Goal: Task Accomplishment & Management: Complete application form

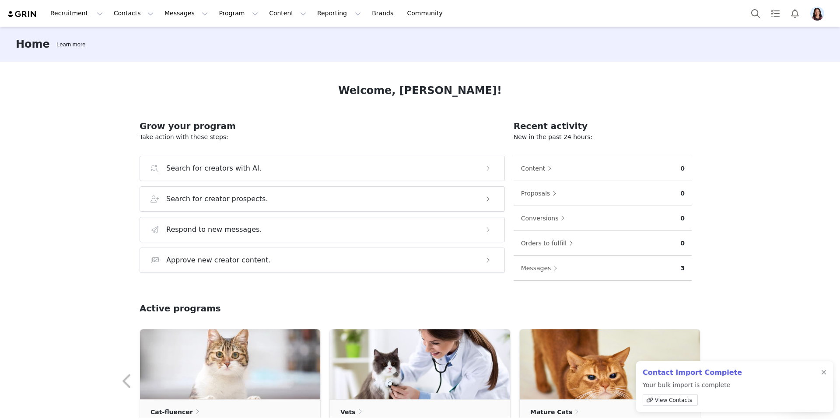
click at [815, 14] on img "Profile" at bounding box center [817, 14] width 14 height 14
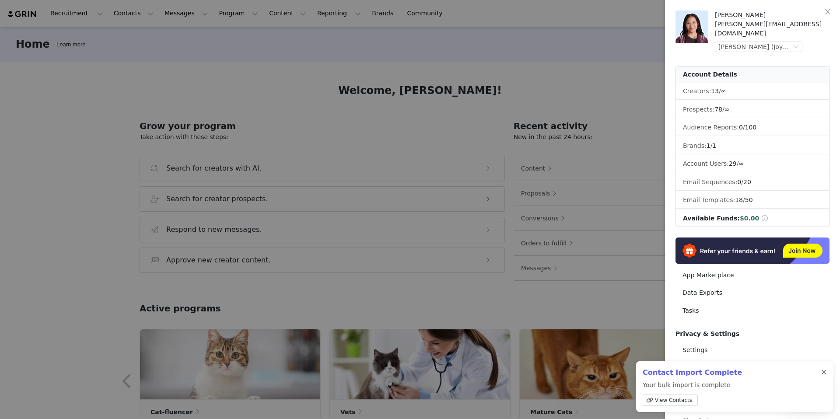
click at [823, 370] on div at bounding box center [823, 372] width 5 height 7
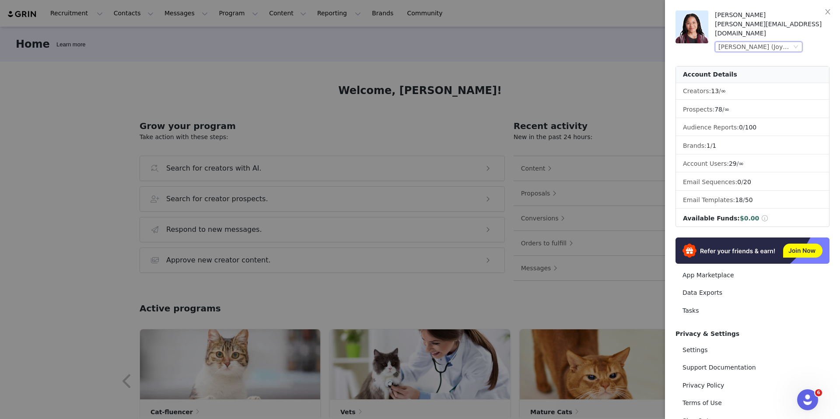
click at [739, 42] on div "[PERSON_NAME] (Joybyte)" at bounding box center [754, 47] width 73 height 10
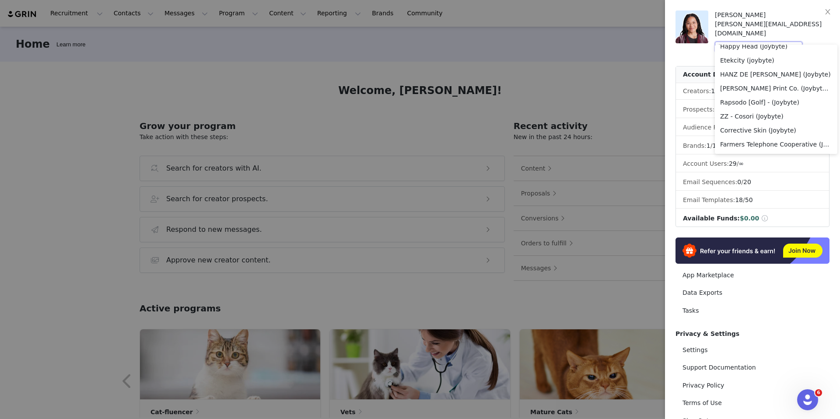
scroll to position [216, 0]
click at [746, 105] on li "Rapsodo [Golf] - (Joybyte)" at bounding box center [775, 103] width 122 height 14
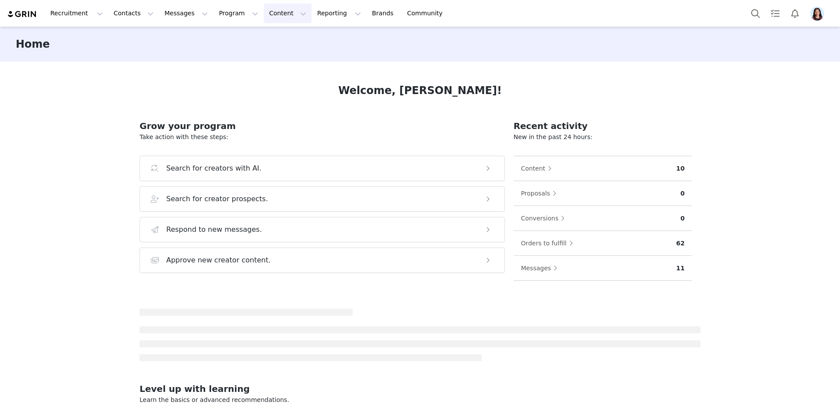
click at [264, 20] on button "Content Content" at bounding box center [288, 13] width 48 height 20
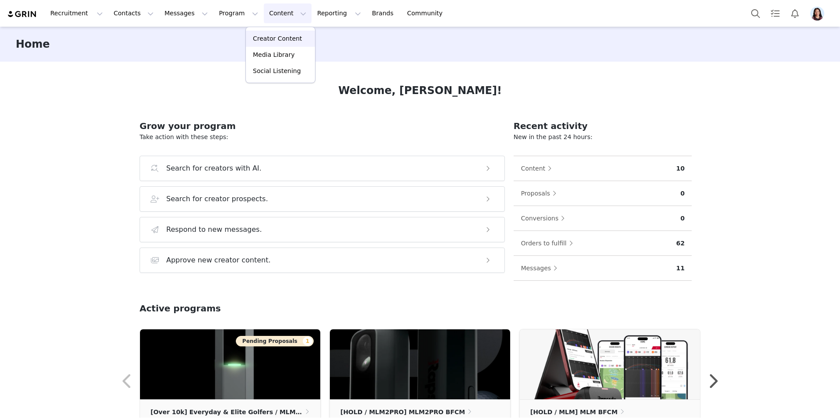
click at [262, 34] on link "Creator Content" at bounding box center [280, 39] width 69 height 16
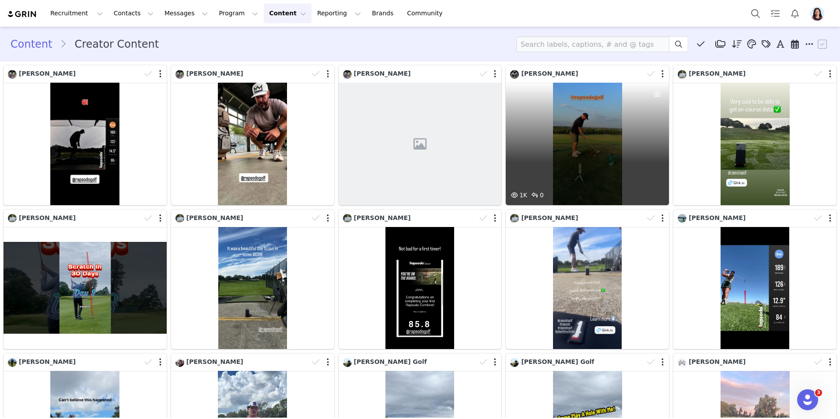
scroll to position [18, 0]
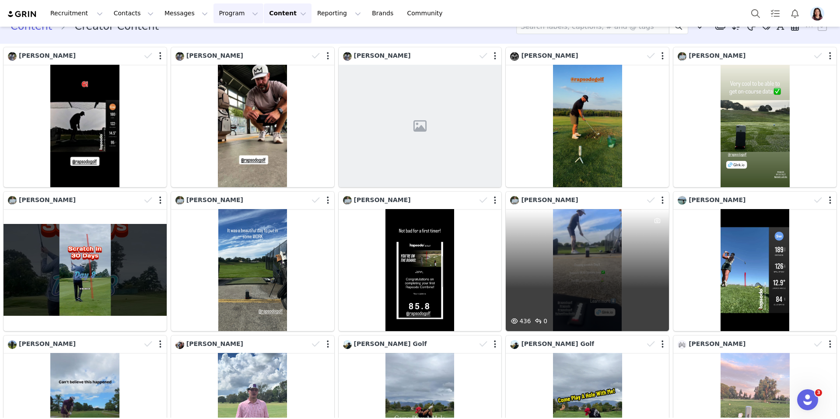
drag, startPoint x: 220, startPoint y: 14, endPoint x: 219, endPoint y: 24, distance: 10.5
click at [220, 14] on button "Program Program" at bounding box center [238, 13] width 50 height 20
click at [219, 32] on link "Activations" at bounding box center [234, 39] width 69 height 16
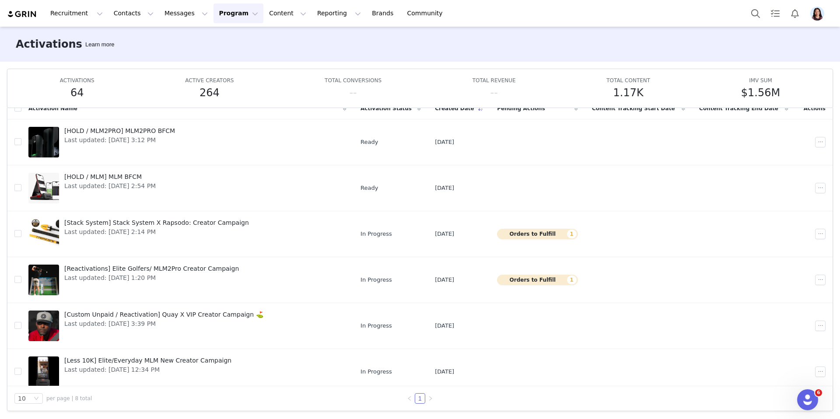
scroll to position [101, 0]
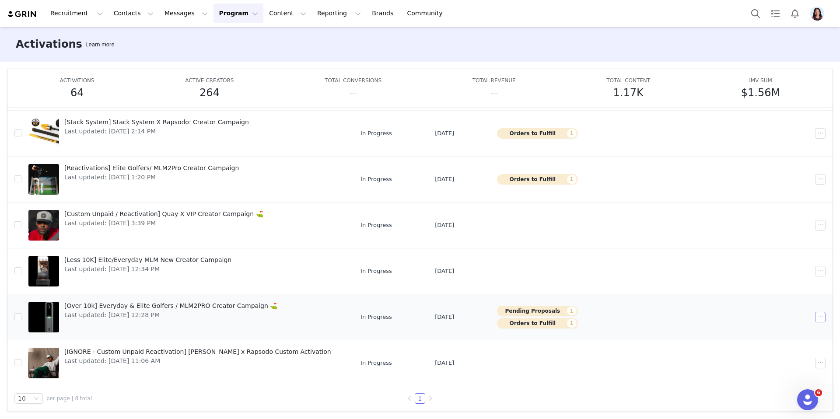
click at [815, 313] on button "button" at bounding box center [820, 317] width 10 height 10
click at [781, 330] on div "Edit" at bounding box center [787, 333] width 76 height 10
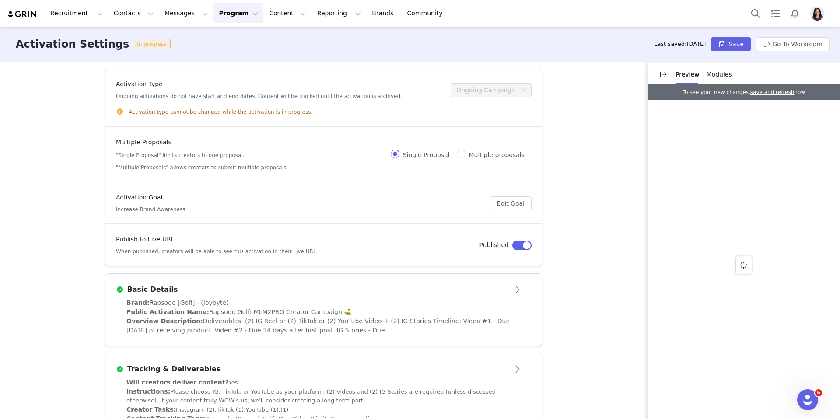
scroll to position [106, 0]
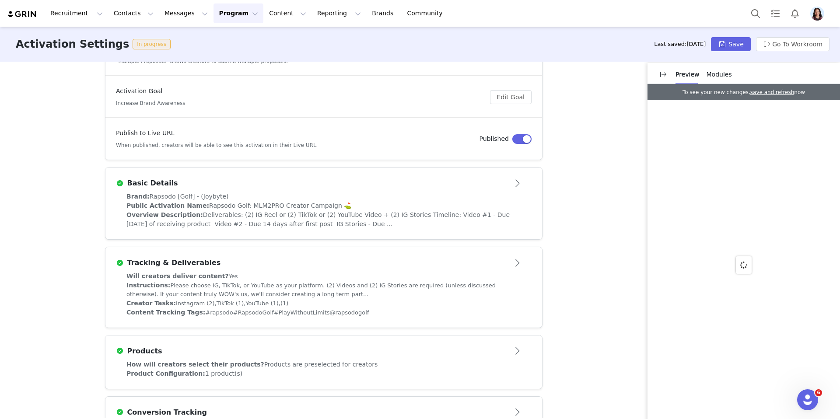
click at [468, 227] on div "Overview Description: Deliverables: (2) IG Reel or (2) TikTok or (2) YouTube Vi…" at bounding box center [323, 219] width 394 height 18
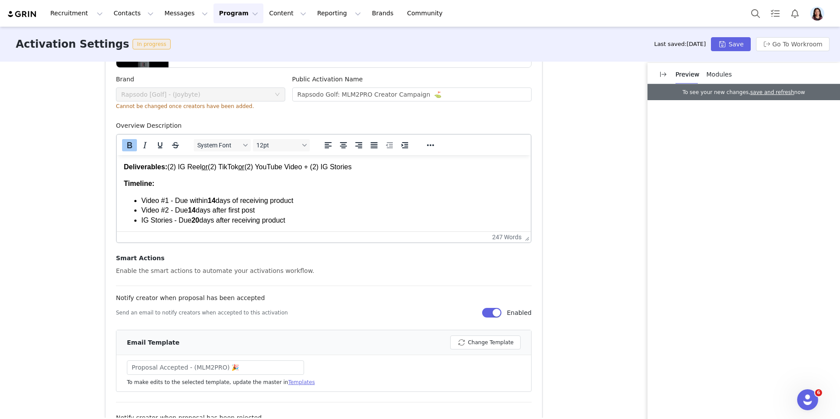
scroll to position [0, 0]
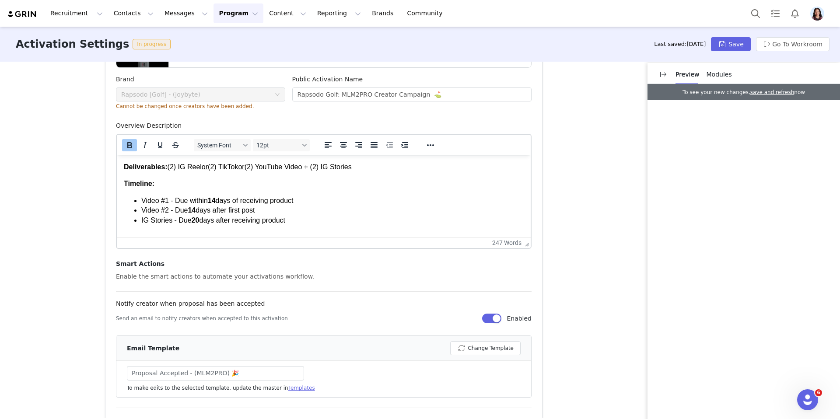
drag, startPoint x: 529, startPoint y: 235, endPoint x: 529, endPoint y: 363, distance: 128.1
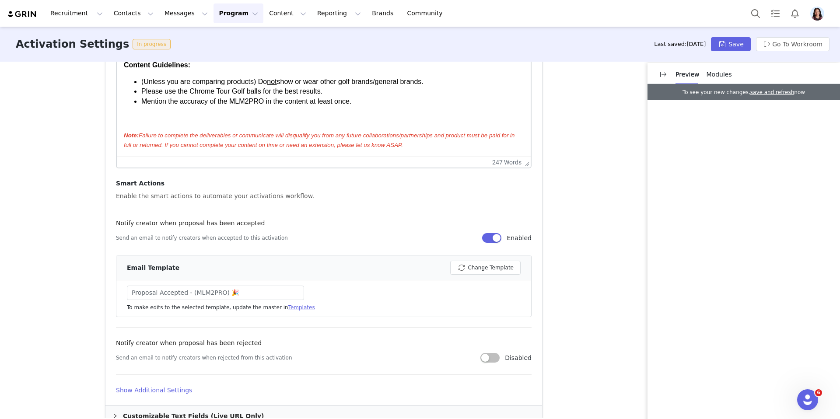
scroll to position [475, 0]
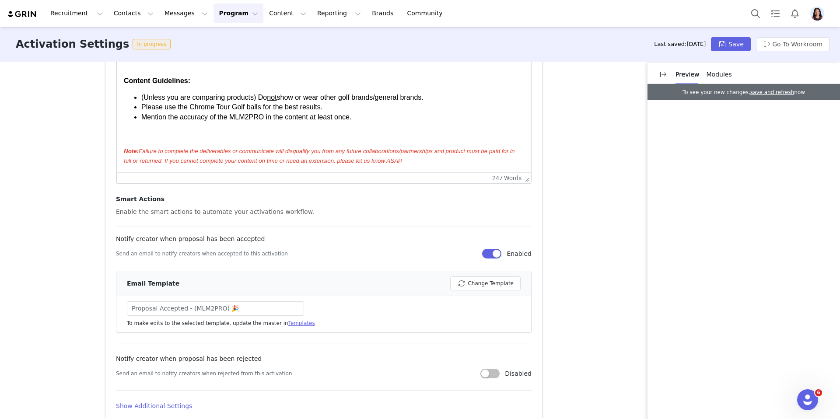
click at [370, 148] on em "Note: Failure to complete the deliverables or communicate will disqualify you f…" at bounding box center [319, 156] width 390 height 16
copy em "Note: Failure to complete the deliverables or communicate will disqualify you f…"
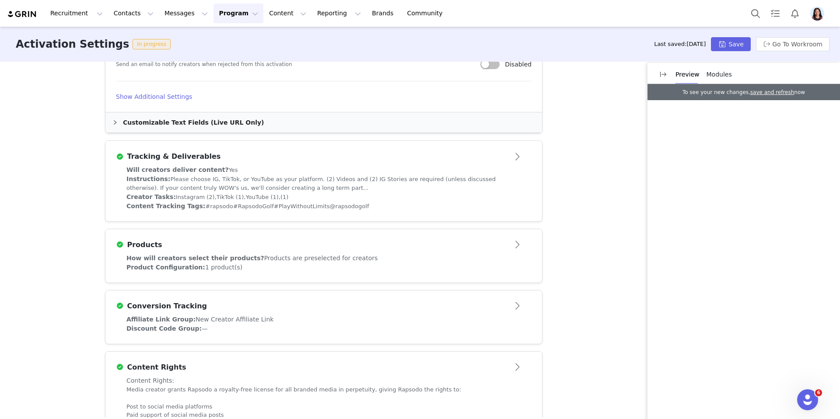
scroll to position [840, 0]
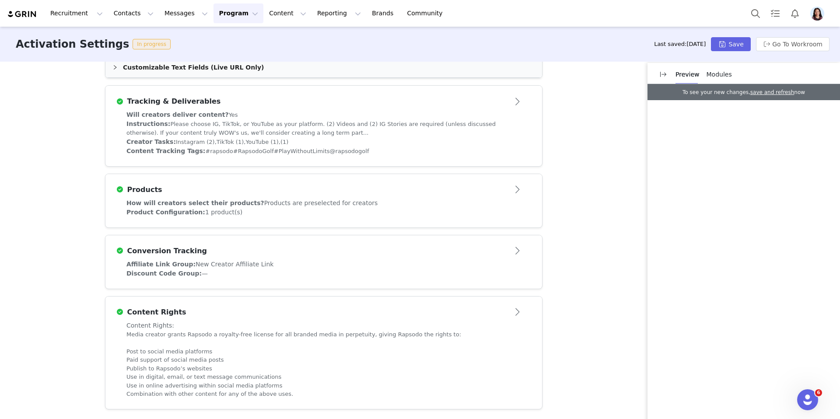
click at [359, 308] on div "Content Rights" at bounding box center [309, 312] width 387 height 10
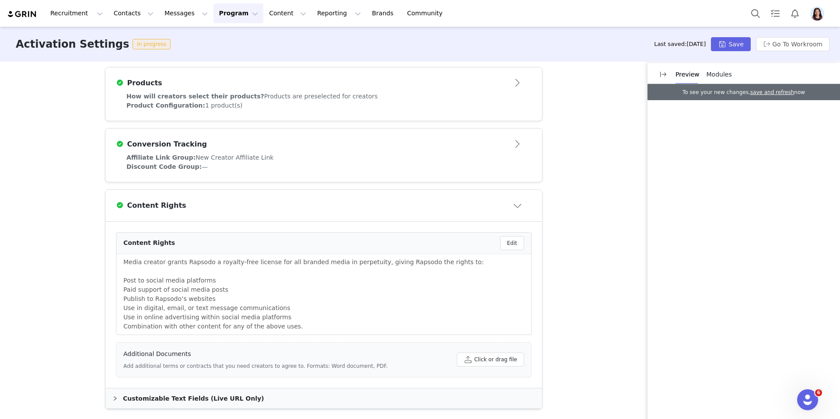
click at [374, 317] on li "Use in online advertising within social media platforms" at bounding box center [303, 317] width 360 height 9
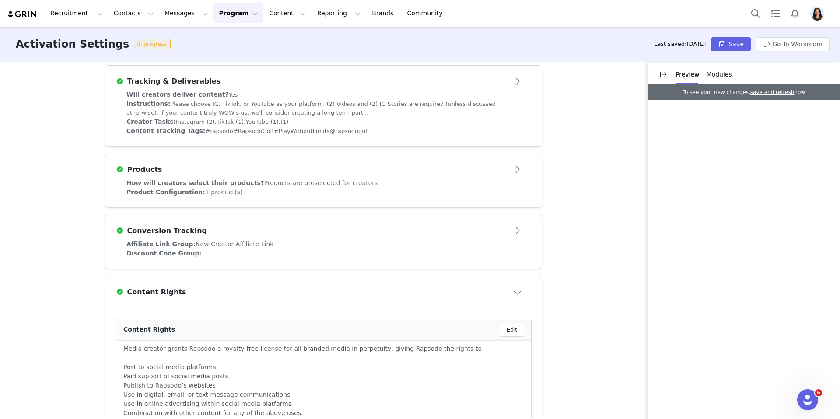
click at [328, 195] on div "Product Configuration: 1 product(s)" at bounding box center [323, 192] width 394 height 9
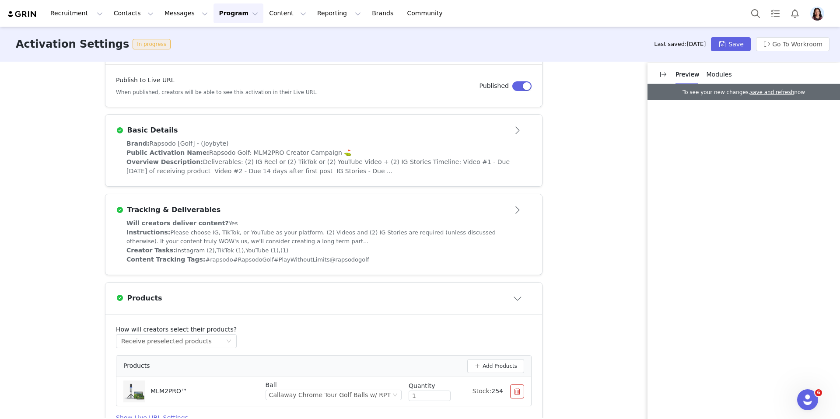
click at [441, 171] on div "Overview Description: Deliverables: (2) IG Reel or (2) TikTok or (2) YouTube Vi…" at bounding box center [323, 166] width 394 height 18
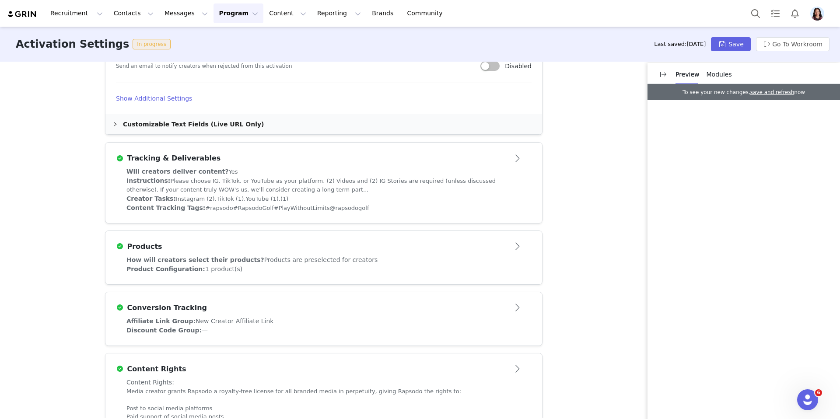
scroll to position [645, 0]
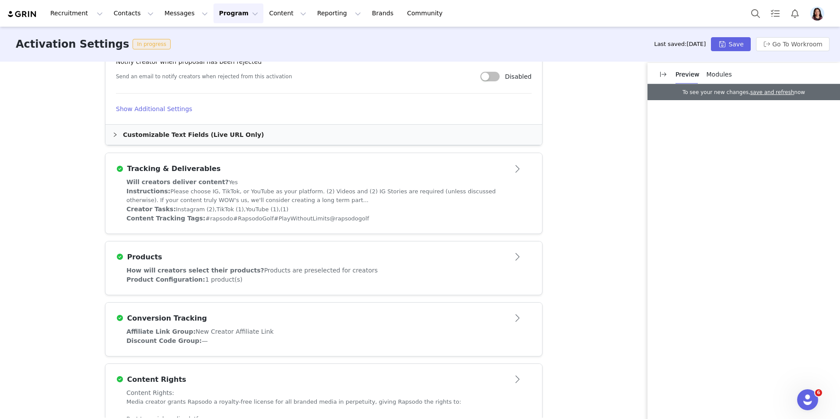
click at [364, 141] on div "Customizable Text Fields (Live URL Only)" at bounding box center [323, 135] width 436 height 20
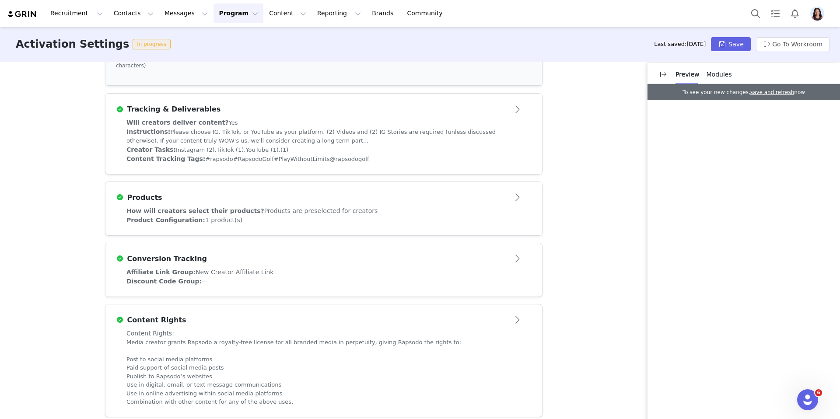
click at [348, 254] on div "Conversion Tracking" at bounding box center [309, 259] width 387 height 10
type textarea "<p><strong>Deliverables: </strong>(2) IG Reel <span style="text-decoration: und…"
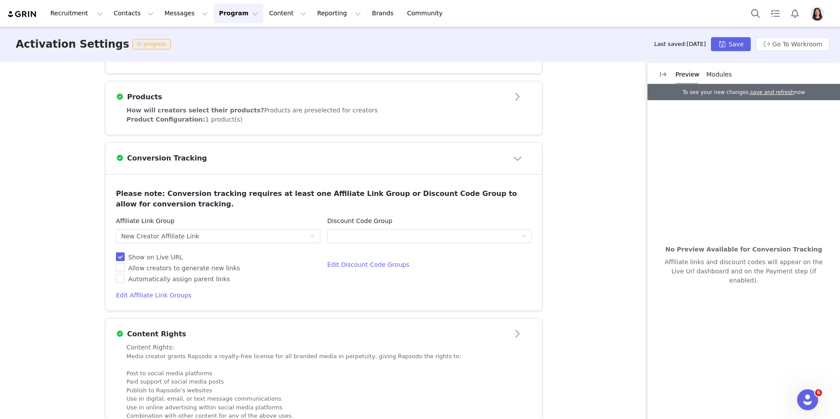
scroll to position [330, 0]
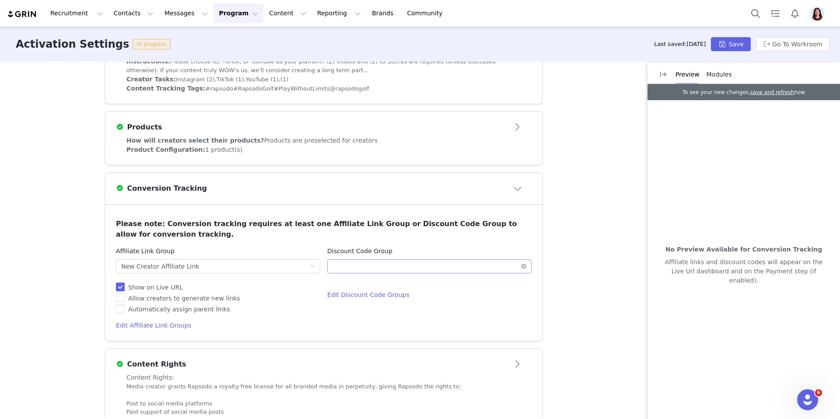
click at [359, 261] on div "Optional" at bounding box center [426, 266] width 188 height 13
click at [344, 182] on div "Conversion Tracking" at bounding box center [323, 188] width 415 height 14
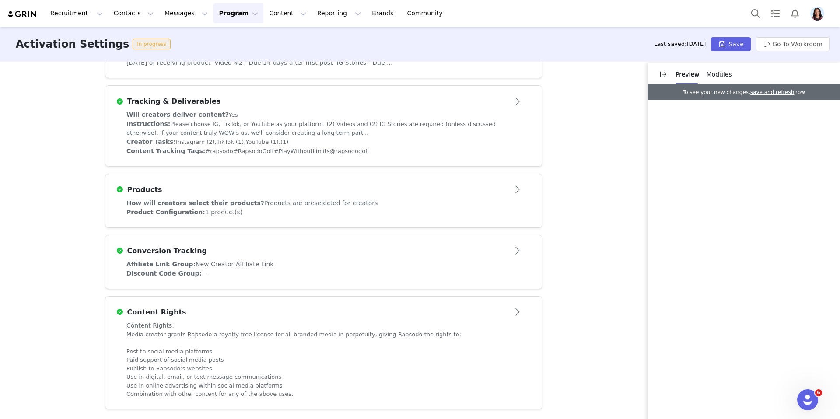
click at [321, 155] on div "Content Tracking Tags: #rapsodo #RapsodoGolf #PlayWithoutLimits @rapsodogolf" at bounding box center [323, 150] width 394 height 9
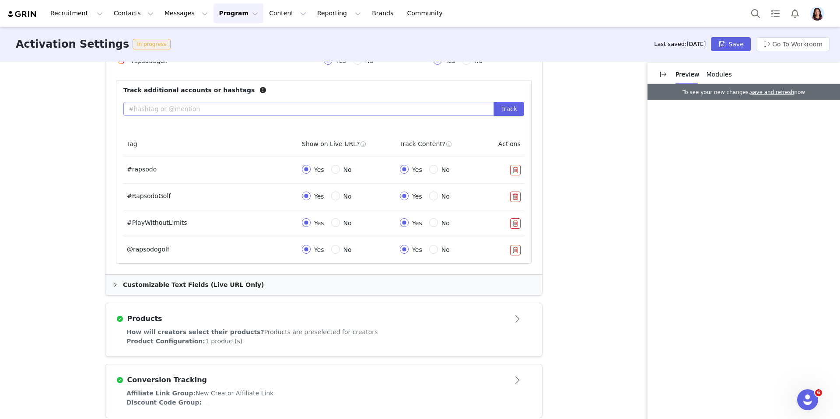
scroll to position [606, 0]
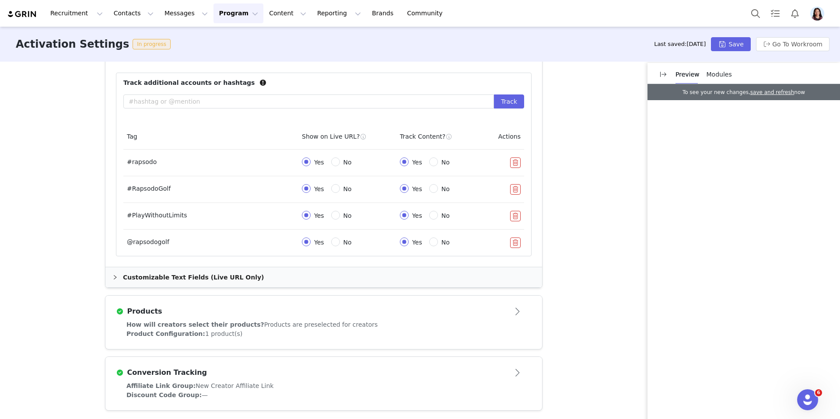
click at [274, 279] on div "Customizable Text Fields (Live URL Only)" at bounding box center [323, 277] width 436 height 20
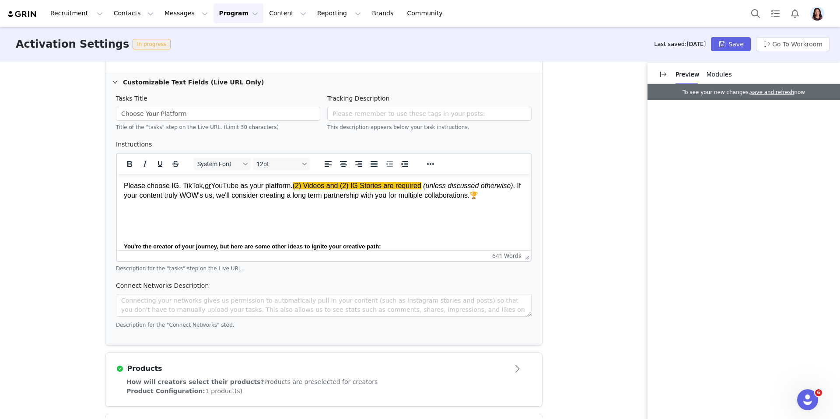
scroll to position [941, 0]
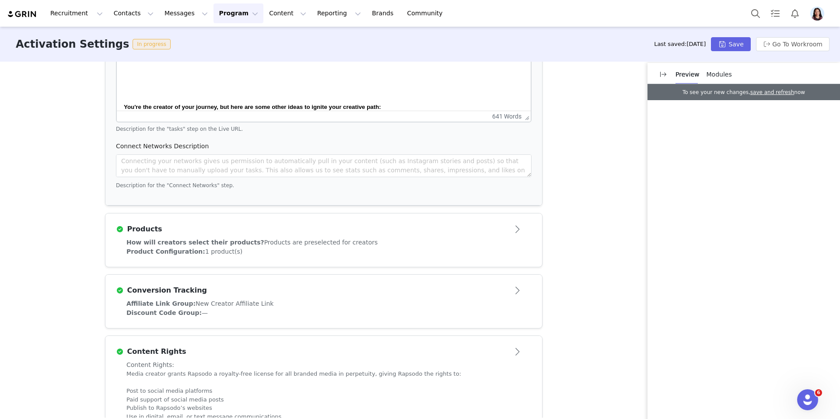
click at [715, 73] on span "Modules" at bounding box center [718, 74] width 25 height 7
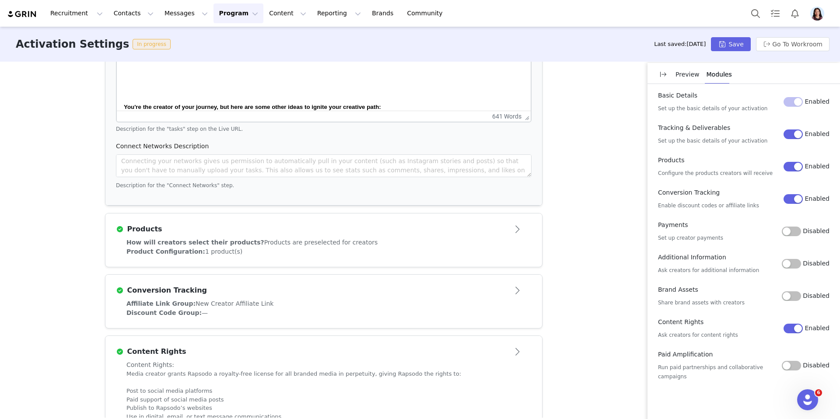
click at [794, 264] on button "Disabled" at bounding box center [790, 264] width 19 height 10
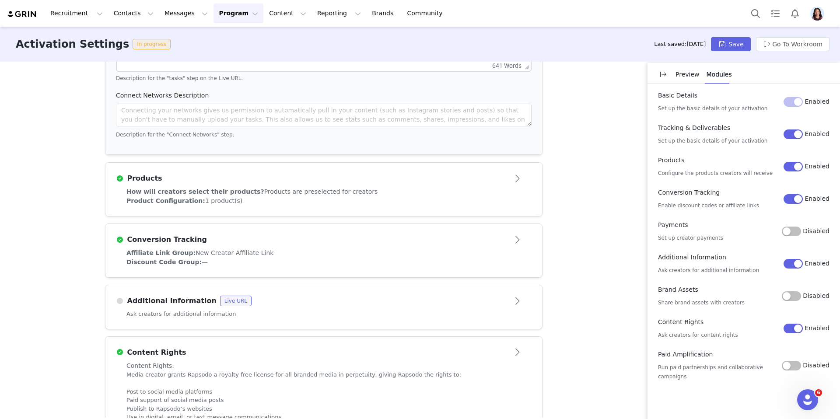
click at [443, 296] on div "Additional Information Live URL" at bounding box center [309, 301] width 387 height 10
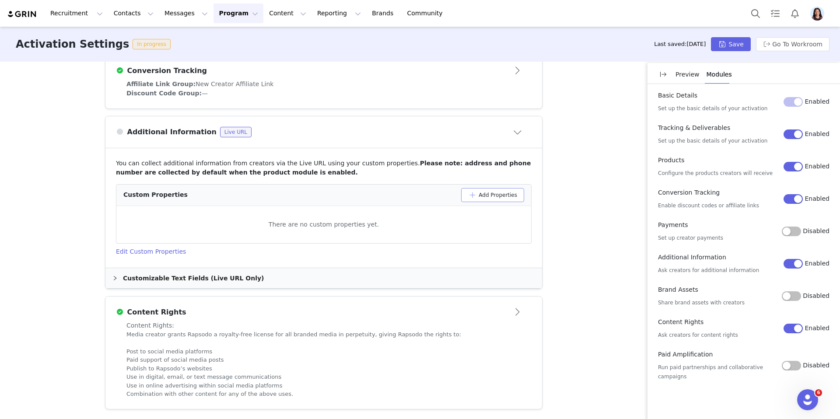
click at [488, 198] on button "Add Properties" at bounding box center [492, 195] width 63 height 14
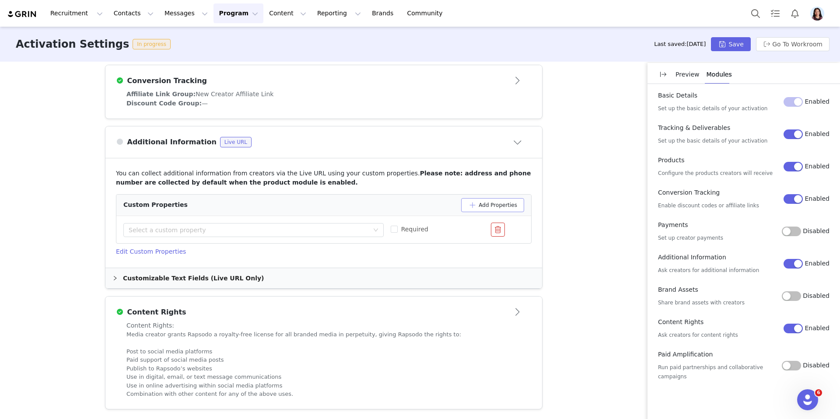
scroll to position [437, 0]
click at [359, 229] on div "Select a custom property" at bounding box center [249, 230] width 240 height 9
click at [408, 249] on h4 "Edit Custom Properties" at bounding box center [323, 251] width 415 height 9
click at [160, 251] on h4 "Edit Custom Properties" at bounding box center [323, 251] width 415 height 9
click at [772, 39] on button "Go To Workroom" at bounding box center [792, 44] width 73 height 14
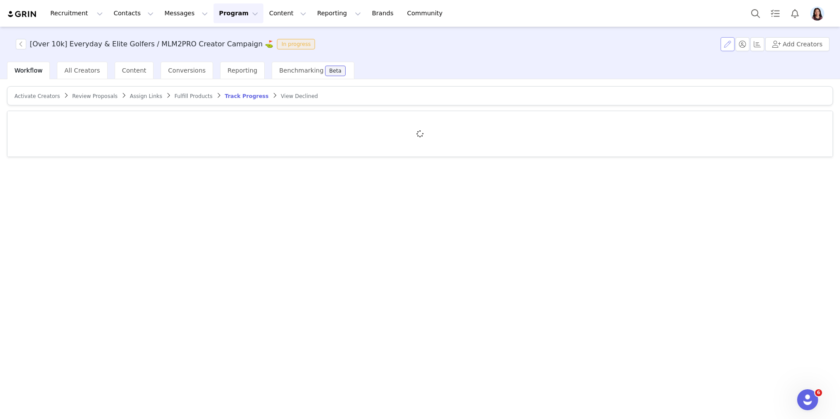
click at [728, 45] on button "button" at bounding box center [727, 44] width 14 height 14
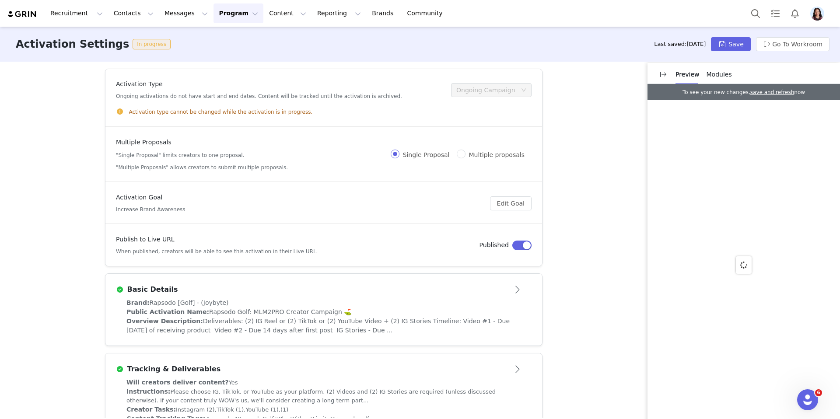
click at [714, 78] on div "Modules" at bounding box center [718, 74] width 25 height 9
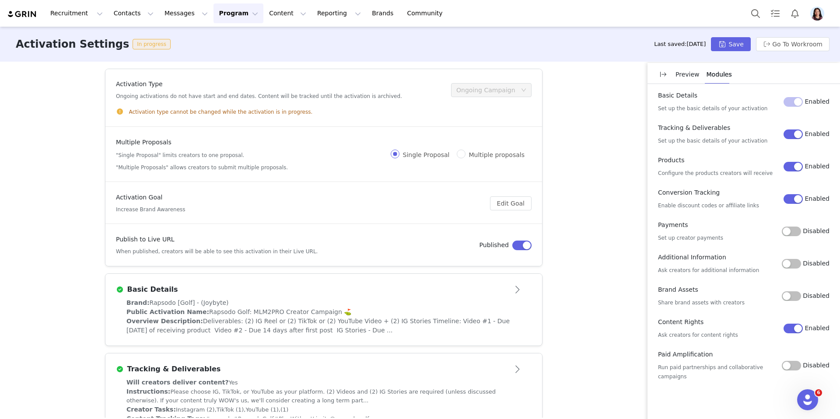
click at [794, 262] on button "Disabled" at bounding box center [790, 264] width 19 height 10
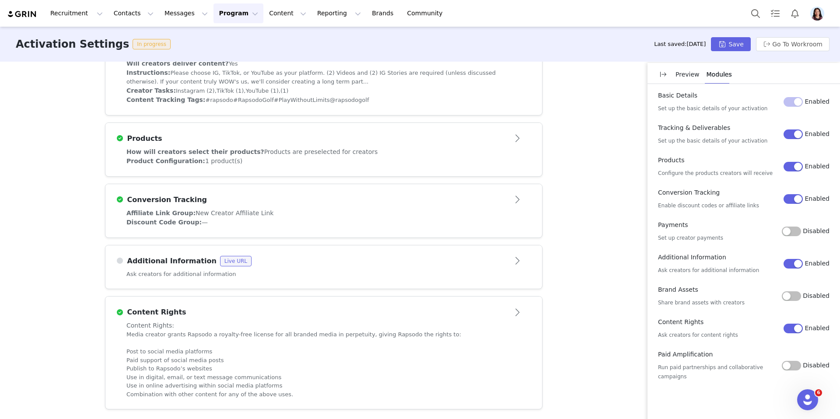
click at [337, 282] on div "Ask creators for additional information" at bounding box center [323, 279] width 436 height 19
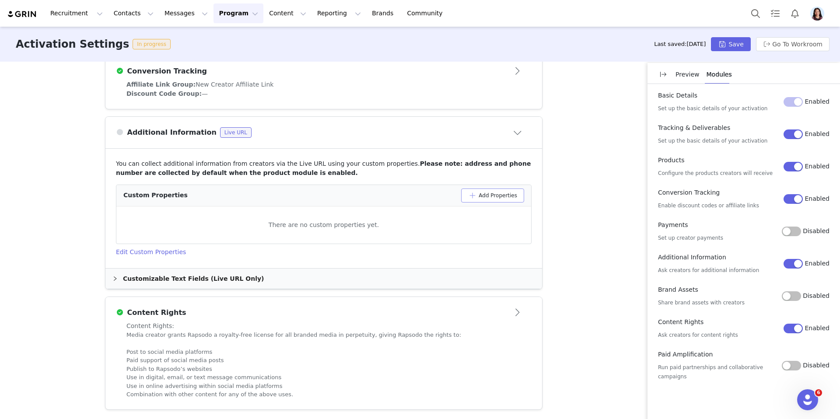
click at [477, 197] on button "Add Properties" at bounding box center [492, 195] width 63 height 14
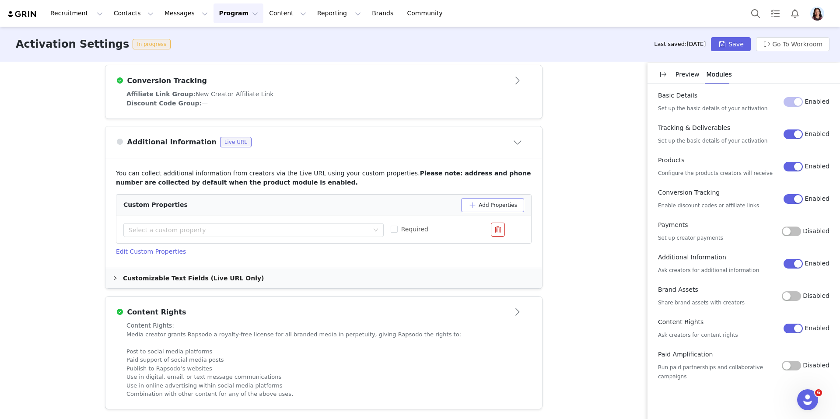
scroll to position [437, 0]
click at [369, 239] on div "Select a custom property" at bounding box center [253, 230] width 260 height 20
click at [364, 235] on div "Select a custom property" at bounding box center [251, 230] width 244 height 13
click at [409, 241] on li "Select a custom property Required" at bounding box center [323, 229] width 415 height 27
click at [766, 43] on button "Go To Workroom" at bounding box center [792, 44] width 73 height 14
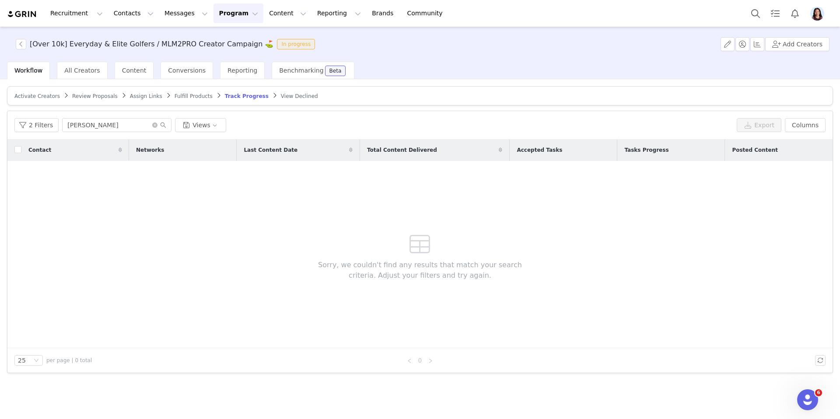
click at [817, 13] on img "Profile" at bounding box center [817, 14] width 14 height 14
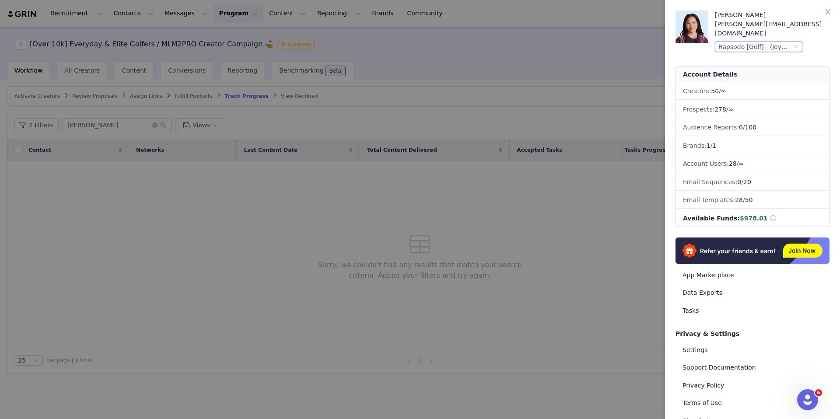
click at [726, 42] on div "Rapsodo [Golf] - (Joybyte)" at bounding box center [754, 47] width 73 height 10
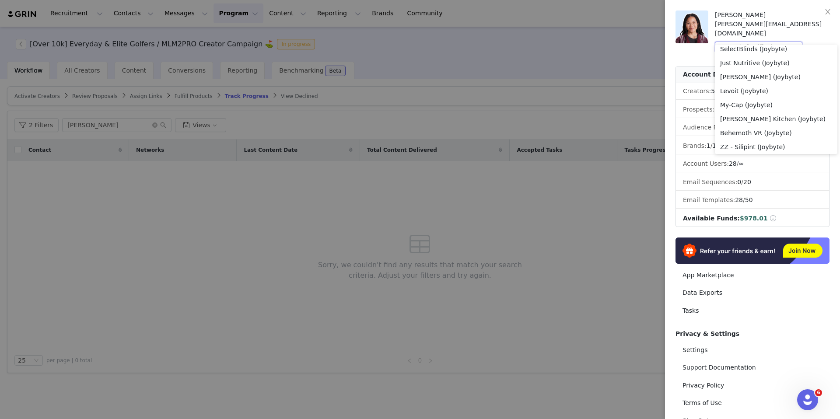
scroll to position [547, 0]
click at [751, 82] on li "Sylvester.ai (Joybyte)" at bounding box center [775, 80] width 122 height 14
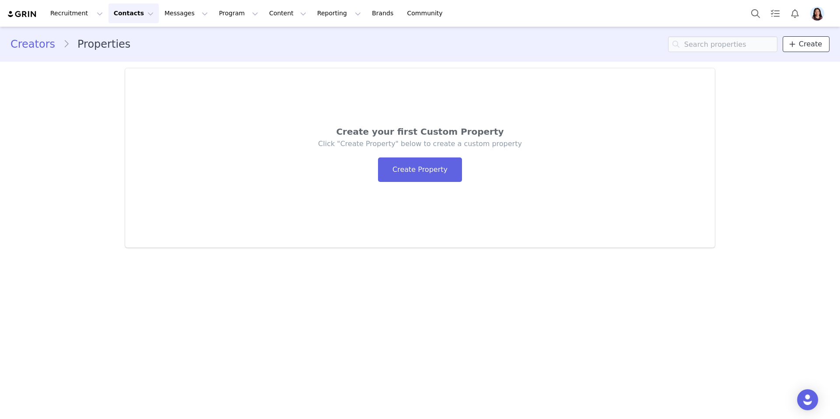
click at [792, 44] on icon at bounding box center [792, 44] width 6 height 7
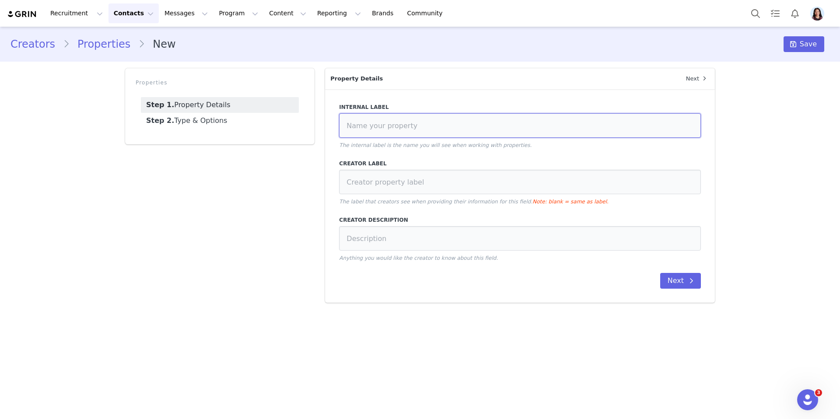
click at [533, 123] on input at bounding box center [520, 125] width 362 height 24
type input "Contract Agreement: Repercussions"
click at [503, 176] on input at bounding box center [520, 182] width 362 height 24
paste input "Note: Failure to complete the deliverables or communicate will disqualify you f…"
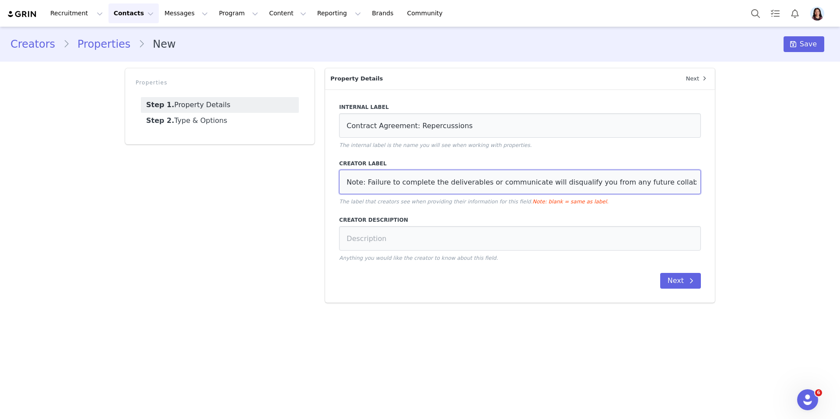
scroll to position [0, 477]
click at [467, 186] on input "Note: Failure to complete the deliverables or communicate will disqualify you f…" at bounding box center [520, 182] width 362 height 24
drag, startPoint x: 456, startPoint y: 184, endPoint x: 328, endPoint y: 186, distance: 127.3
click at [328, 186] on div "Internal Label Contract Agreement: Repercussions The internal label is the name…" at bounding box center [520, 195] width 390 height 213
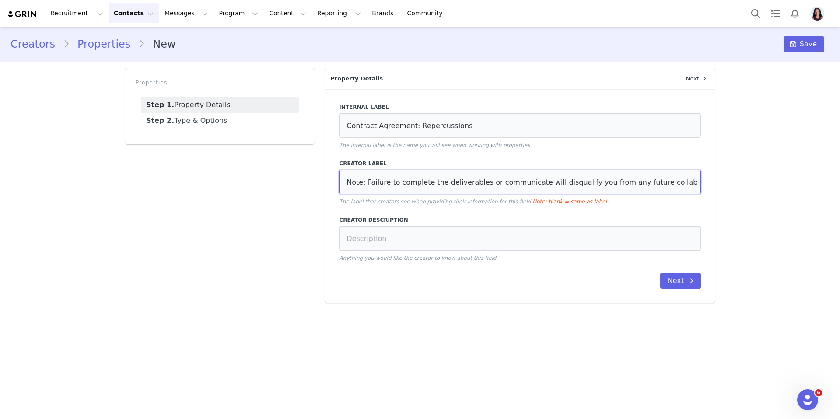
click at [368, 181] on input "Note: Failure to complete the deliverables or communicate will disqualify you f…" at bounding box center [520, 182] width 362 height 24
drag, startPoint x: 366, startPoint y: 183, endPoint x: 317, endPoint y: 183, distance: 48.1
click at [317, 183] on div "Properties Step 1. Property Details Step 2. Type & Options Property Details Nex…" at bounding box center [420, 185] width 600 height 245
drag, startPoint x: 410, startPoint y: 182, endPoint x: 509, endPoint y: 173, distance: 99.2
click at [509, 173] on input "Failure to complete the deliverables or communicate will disqualify you from an…" at bounding box center [520, 182] width 362 height 24
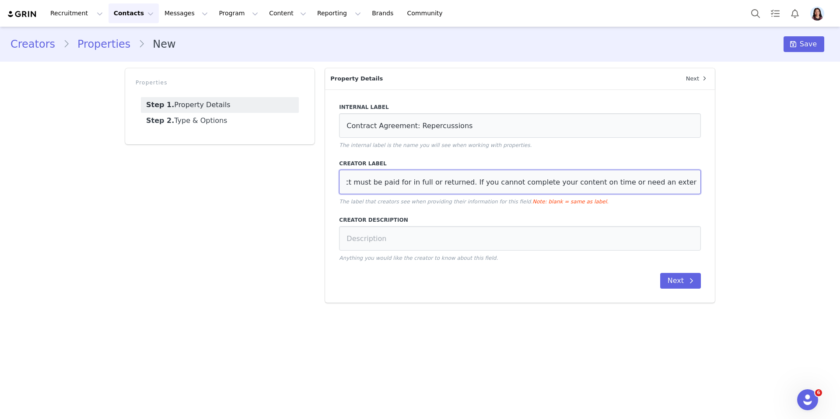
scroll to position [0, 458]
drag, startPoint x: 492, startPoint y: 181, endPoint x: 697, endPoint y: 182, distance: 204.6
click at [697, 182] on input "Failure to complete the deliverables or communicate will disqualify you from an…" at bounding box center [520, 182] width 362 height 24
click at [696, 182] on input "Failure to complete the deliverables or communicate will disqualify you from an…" at bounding box center [520, 182] width 362 height 24
drag, startPoint x: 695, startPoint y: 182, endPoint x: 404, endPoint y: 181, distance: 291.6
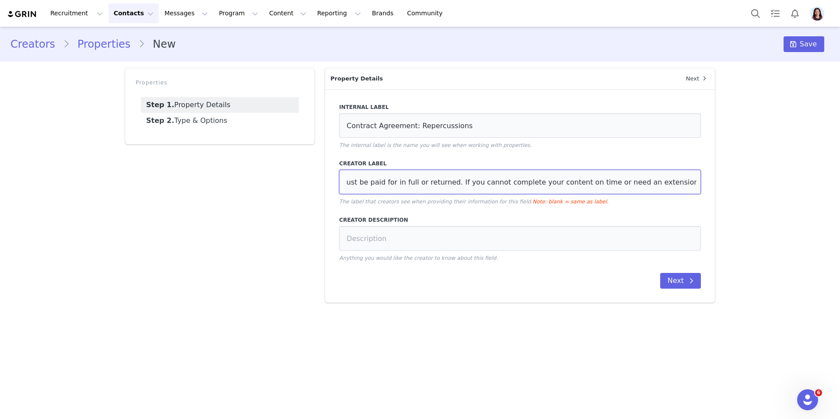
click at [404, 181] on input "Failure to complete the deliverables or communicate will disqualify you from an…" at bounding box center [520, 182] width 362 height 24
type input "Failure to complete the deliverables or communicate will disqualify you from an…"
click at [399, 236] on input at bounding box center [520, 238] width 362 height 24
click at [404, 238] on input at bounding box center [520, 238] width 362 height 24
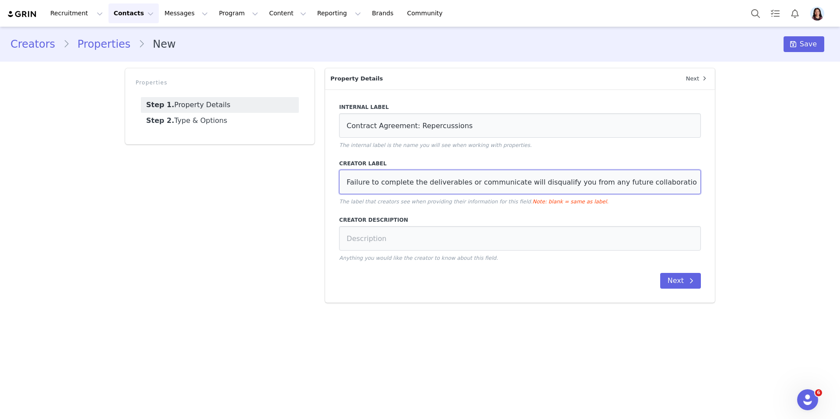
click at [389, 187] on input "Failure to complete the deliverables or communicate will disqualify you from an…" at bounding box center [520, 182] width 362 height 24
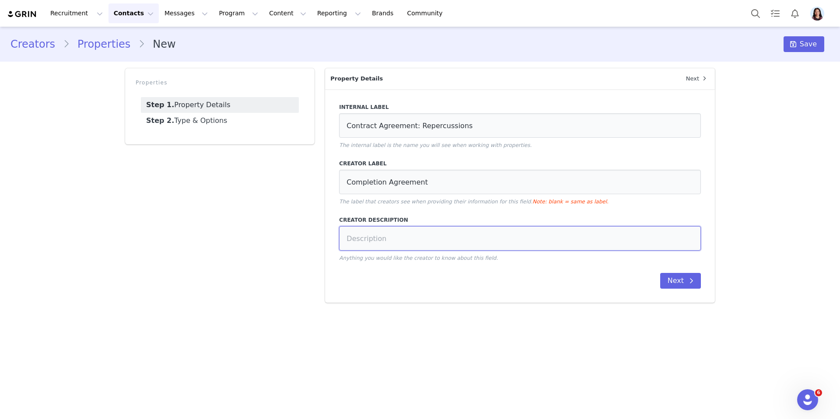
click at [407, 239] on input at bounding box center [520, 238] width 362 height 24
click at [427, 179] on input "Completion Agreement" at bounding box center [520, 182] width 362 height 24
type input "Completion Agreement"
click at [387, 232] on input at bounding box center [520, 238] width 362 height 24
paste input "Note: Failure to complete the deliverables or communicate will disqualify you f…"
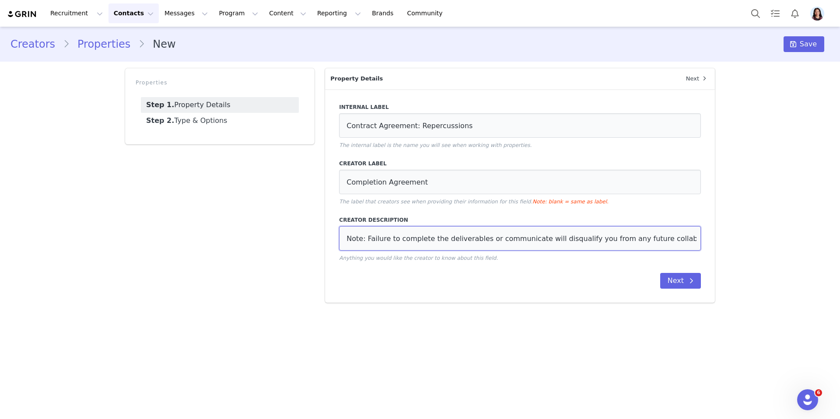
drag, startPoint x: 366, startPoint y: 237, endPoint x: 319, endPoint y: 237, distance: 47.2
click at [319, 237] on div "Properties Step 1. Property Details Step 2. Type & Options Property Details Nex…" at bounding box center [420, 185] width 600 height 245
drag, startPoint x: 495, startPoint y: 238, endPoint x: 641, endPoint y: 230, distance: 146.3
click at [641, 230] on input "Failure to complete the deliverables or communicate will disqualify you from an…" at bounding box center [520, 238] width 362 height 24
click at [620, 247] on input "Failure to complete the deliverables or communicate will disqualify you from an…" at bounding box center [520, 238] width 362 height 24
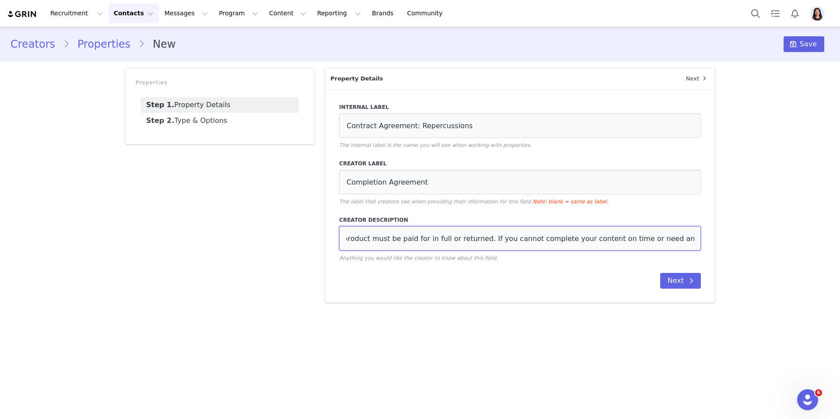
scroll to position [0, 458]
drag, startPoint x: 620, startPoint y: 240, endPoint x: 590, endPoint y: 230, distance: 31.3
click at [590, 230] on input "Failure to complete the deliverables or communicate will disqualify you from an…" at bounding box center [520, 238] width 362 height 24
click at [575, 240] on input "Failure to complete the deliverables or communicate will disqualify you from an…" at bounding box center [520, 238] width 362 height 24
drag, startPoint x: 592, startPoint y: 238, endPoint x: 620, endPoint y: 238, distance: 28.9
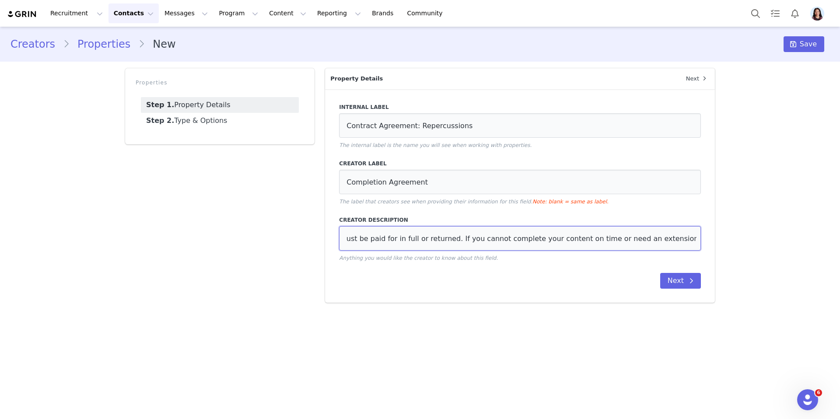
click at [620, 238] on input "Failure to complete the deliverables or communicate will disqualify you from an…" at bounding box center [520, 238] width 362 height 24
drag, startPoint x: 571, startPoint y: 237, endPoint x: 401, endPoint y: 241, distance: 170.6
click at [401, 241] on input "Failure to complete the deliverables or communicate will disqualify you from an…" at bounding box center [520, 238] width 362 height 24
drag, startPoint x: 401, startPoint y: 241, endPoint x: 265, endPoint y: 234, distance: 136.2
click at [265, 234] on div "Properties Step 1. Property Details Step 2. Type & Options Property Details Nex…" at bounding box center [420, 185] width 600 height 245
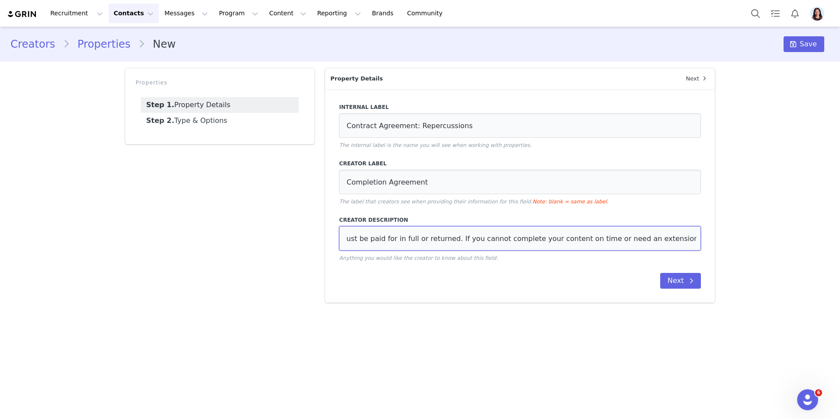
drag, startPoint x: 352, startPoint y: 233, endPoint x: 292, endPoint y: 231, distance: 59.9
click at [282, 231] on div "Properties Step 1. Property Details Step 2. Type & Options Property Details Nex…" at bounding box center [420, 185] width 600 height 245
drag, startPoint x: 355, startPoint y: 239, endPoint x: 569, endPoint y: 245, distance: 214.8
click at [569, 245] on input "Failure to complete the deliverables or communicate will disqualify you from an…" at bounding box center [520, 238] width 362 height 24
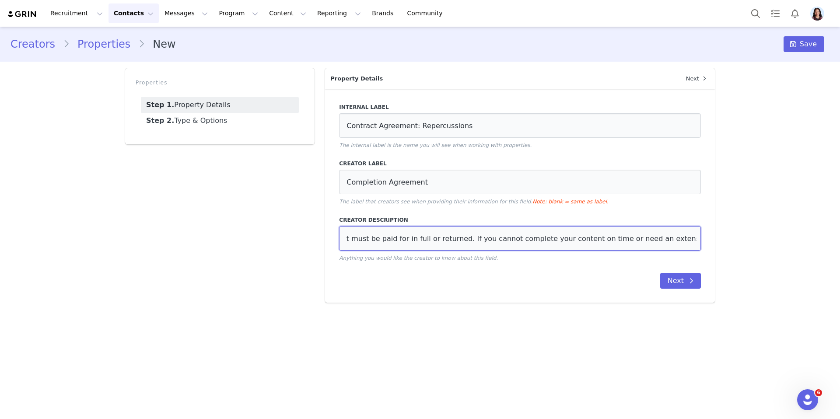
scroll to position [0, 458]
drag, startPoint x: 581, startPoint y: 239, endPoint x: 694, endPoint y: 237, distance: 113.7
click at [694, 237] on input "Failure to complete the deliverables or communicate will disqualify you from an…" at bounding box center [520, 238] width 362 height 24
click at [672, 235] on input "Failure to complete the deliverables or communicate will disqualify you from an…" at bounding box center [520, 238] width 362 height 24
click at [692, 237] on input "Failure to complete the deliverables or communicate will disqualify you from an…" at bounding box center [520, 238] width 362 height 24
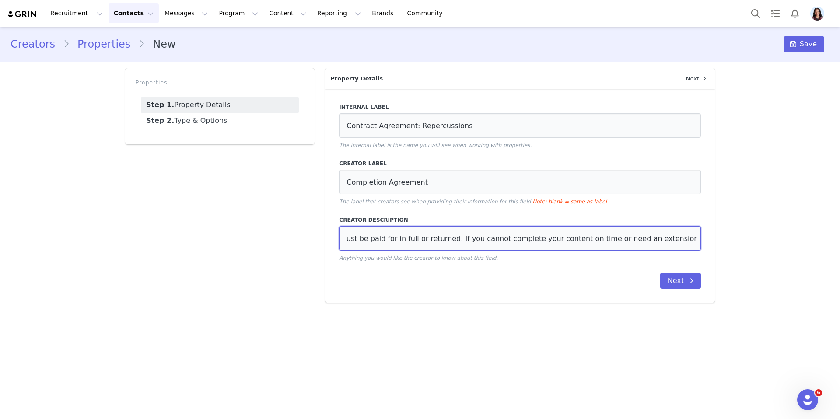
click at [695, 238] on input "Failure to complete the deliverables or communicate will disqualify you from an…" at bounding box center [520, 238] width 362 height 24
type input "Failure to complete the deliverables or communicate will disqualify you from an…"
click at [675, 284] on button "Next" at bounding box center [680, 281] width 41 height 16
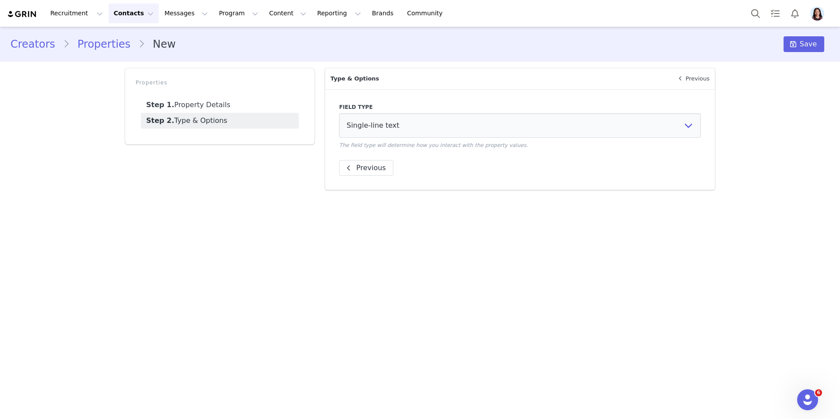
click at [485, 139] on div "Field Type Single-line text Multi-line text Number Dropdown select Date picker …" at bounding box center [520, 126] width 362 height 46
click at [482, 133] on select "Single-line text Multi-line text Number Dropdown select Date picker Single chec…" at bounding box center [520, 125] width 362 height 24
click at [339, 113] on select "Single-line text Multi-line text Number Dropdown select Date picker Single chec…" at bounding box center [520, 125] width 362 height 24
click at [401, 131] on select "Single-line text Multi-line text Number Dropdown select Date picker Single chec…" at bounding box center [520, 125] width 362 height 24
click at [339, 113] on select "Single-line text Multi-line text Number Dropdown select Date picker Single chec…" at bounding box center [520, 125] width 362 height 24
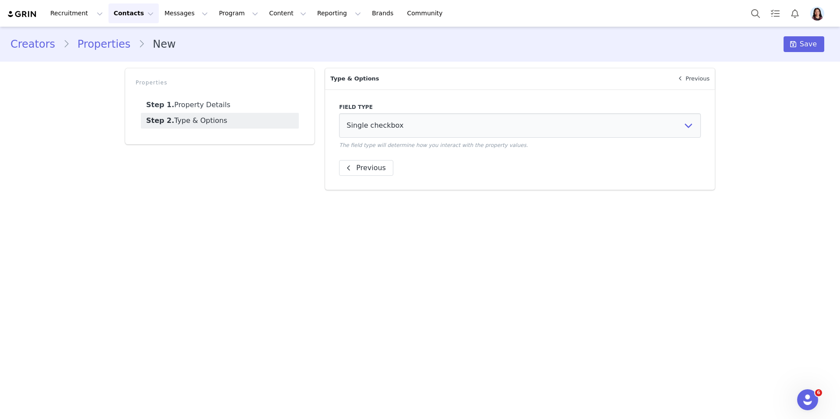
click at [407, 146] on p "The field type will determine how you interact with the property values." at bounding box center [520, 145] width 362 height 8
click at [401, 130] on select "Single-line text Multi-line text Number Dropdown select Date picker Single chec…" at bounding box center [520, 125] width 362 height 24
click at [339, 113] on select "Single-line text Multi-line text Number Dropdown select Date picker Single chec…" at bounding box center [520, 125] width 362 height 24
click at [404, 130] on select "Single-line text Multi-line text Number Dropdown select Date picker Single chec…" at bounding box center [520, 125] width 362 height 24
select select "Single checkbox"
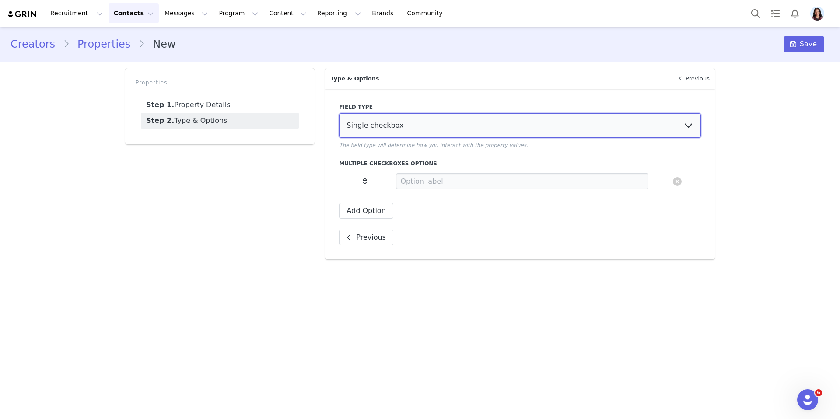
click at [339, 113] on select "Single-line text Multi-line text Number Dropdown select Date picker Single chec…" at bounding box center [520, 125] width 362 height 24
click at [402, 125] on select "Single-line text Multi-line text Number Dropdown select Date picker Single chec…" at bounding box center [520, 125] width 362 height 24
click at [218, 106] on link "Step 1. Property Details" at bounding box center [220, 105] width 158 height 16
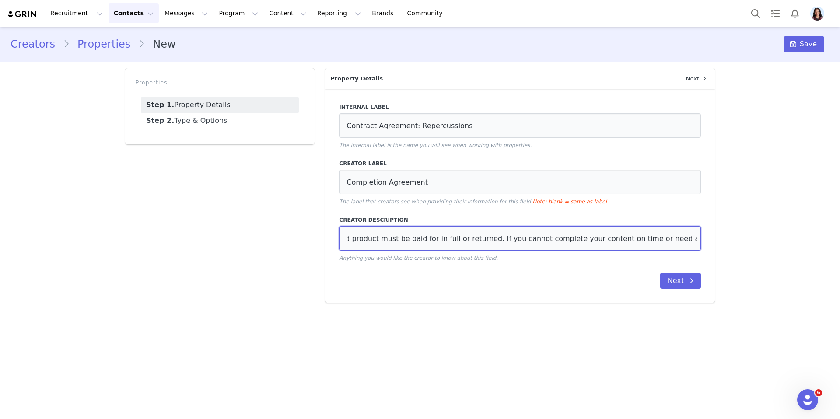
scroll to position [0, 458]
drag, startPoint x: 446, startPoint y: 241, endPoint x: 711, endPoint y: 224, distance: 265.1
click at [711, 224] on div "Internal Label Contract Agreement: Repercussions The internal label is the name…" at bounding box center [520, 195] width 390 height 213
click at [690, 241] on input "Failure to complete the deliverables or communicate will disqualify you from an…" at bounding box center [520, 238] width 362 height 24
click at [695, 241] on input "Failure to complete the deliverables or communicate will disqualify you from an…" at bounding box center [520, 238] width 362 height 24
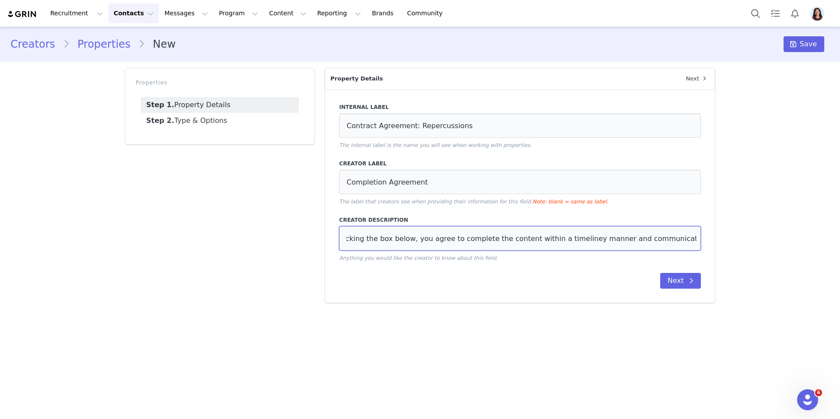
scroll to position [0, 933]
click at [476, 238] on input "Failure to complete the deliverables or communicate will disqualify you from an…" at bounding box center [520, 238] width 362 height 24
click at [517, 237] on input "Failure to complete the deliverables or communicate will disqualify you from an…" at bounding box center [520, 238] width 362 height 24
click at [478, 237] on input "Failure to complete the deliverables or communicate will disqualify you from an…" at bounding box center [520, 238] width 362 height 24
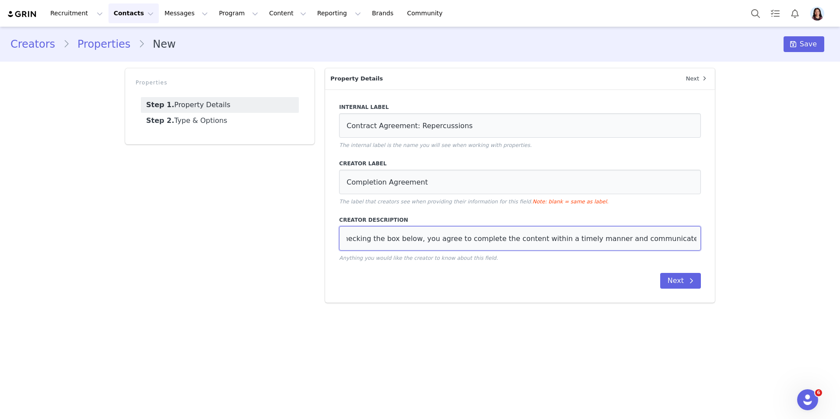
click at [477, 240] on input "Failure to complete the deliverables or communicate will disqualify you from an…" at bounding box center [520, 238] width 362 height 24
click at [693, 240] on input "Failure to complete the deliverables or communicate will disqualify you from an…" at bounding box center [520, 238] width 362 height 24
click at [647, 240] on input "Failure to complete the deliverables or communicate will disqualify you from an…" at bounding box center [520, 238] width 362 height 24
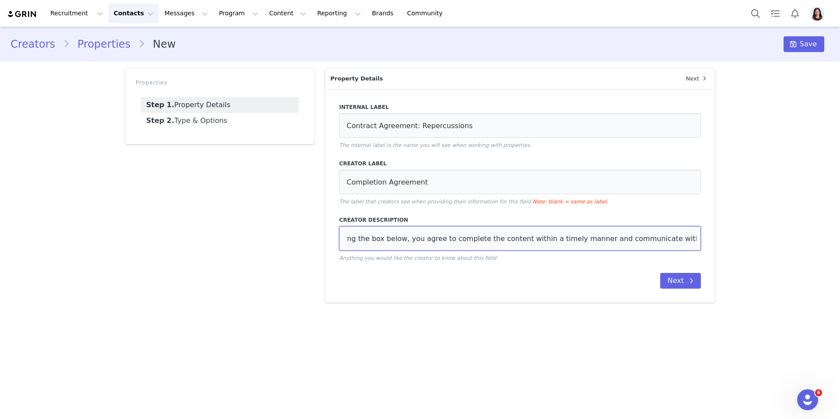
click at [692, 239] on input "Failure to complete the deliverables or communicate will disqualify you from an…" at bounding box center [520, 238] width 362 height 24
click at [693, 239] on input "Failure to complete the deliverables or communicate will disqualify you from an…" at bounding box center [520, 238] width 362 height 24
click at [512, 238] on input "Failure to complete the deliverables or communicate will disqualify you from an…" at bounding box center [520, 238] width 362 height 24
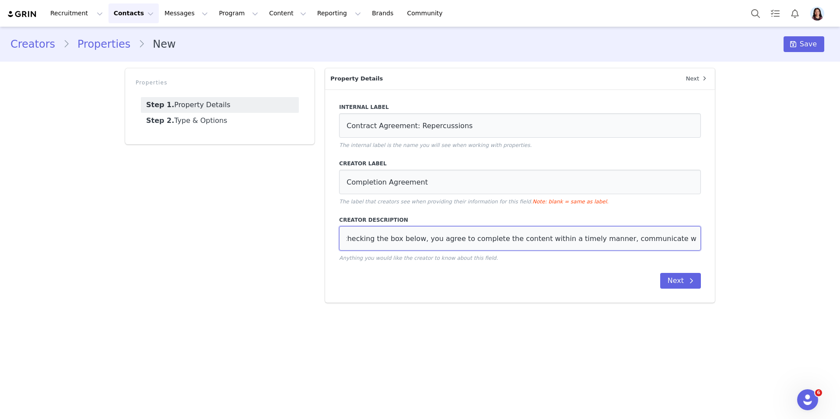
scroll to position [0, 925]
click at [697, 240] on input "Failure to complete the deliverables or communicate will disqualify you from an…" at bounding box center [520, 238] width 362 height 24
click at [441, 243] on input "Failure to complete the deliverables or communicate will disqualify you from an…" at bounding box center [520, 238] width 362 height 24
click at [439, 241] on input "Failure to complete the deliverables or communicate will disqualify you from an…" at bounding box center [520, 238] width 362 height 24
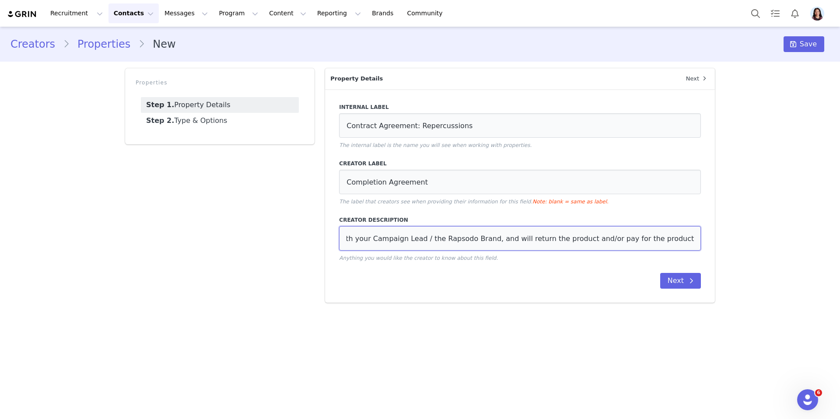
click at [439, 241] on input "Failure to complete the deliverables or communicate will disqualify you from an…" at bounding box center [520, 238] width 362 height 24
click at [426, 240] on input "Failure to complete the deliverables or communicate will disqualify you from an…" at bounding box center [520, 238] width 362 height 24
click at [638, 239] on input "Failure to complete the deliverables or communicate will disqualify you from an…" at bounding box center [520, 238] width 362 height 24
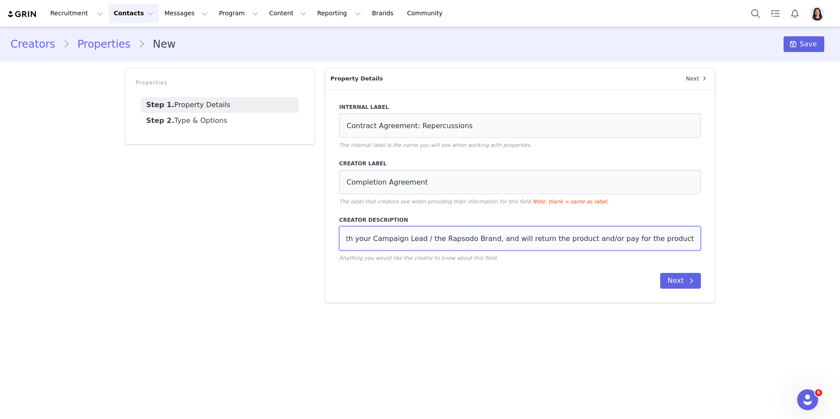
click at [638, 239] on input "Failure to complete the deliverables or communicate will disqualify you from an…" at bounding box center [520, 238] width 362 height 24
click at [385, 239] on input "Failure to complete the deliverables or communicate will disqualify you from an…" at bounding box center [520, 238] width 362 height 24
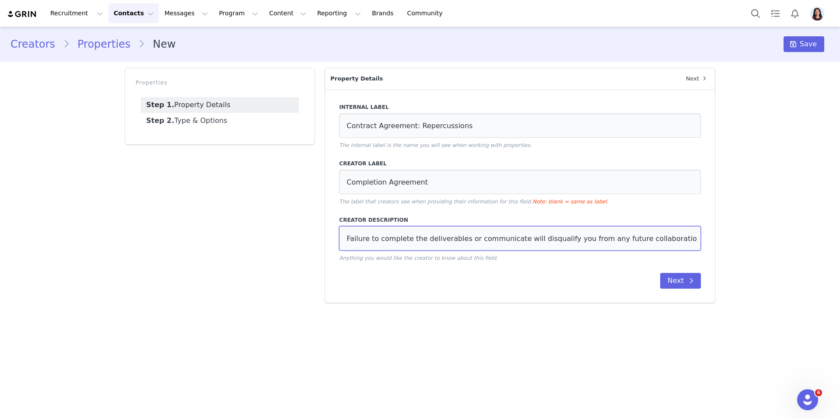
paste input "deliverables or maintain communication will result in disqualification from fut…"
click at [457, 236] on input "Failure to complete deliverables or maintain communication will result in disqu…" at bounding box center [520, 238] width 362 height 24
type input "Failure to complete deliverables or maintain communication will result in disqu…"
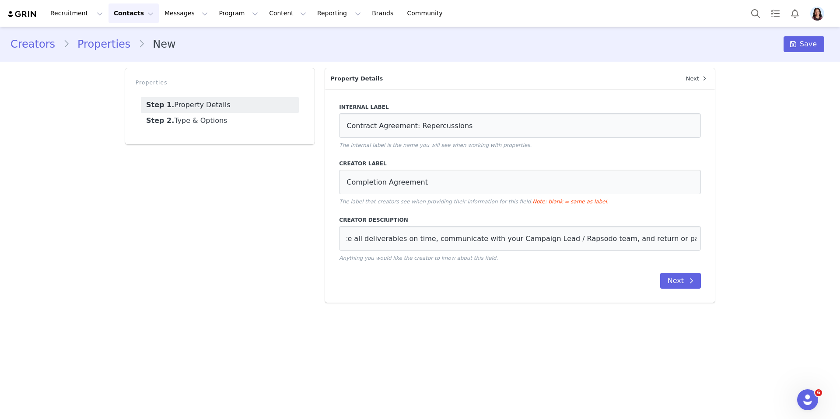
click at [210, 132] on ul "Step 1. Property Details Step 2. Type & Options" at bounding box center [220, 113] width 168 height 42
click at [355, 125] on input "Contract Agreement: Repercussions" at bounding box center [520, 125] width 362 height 24
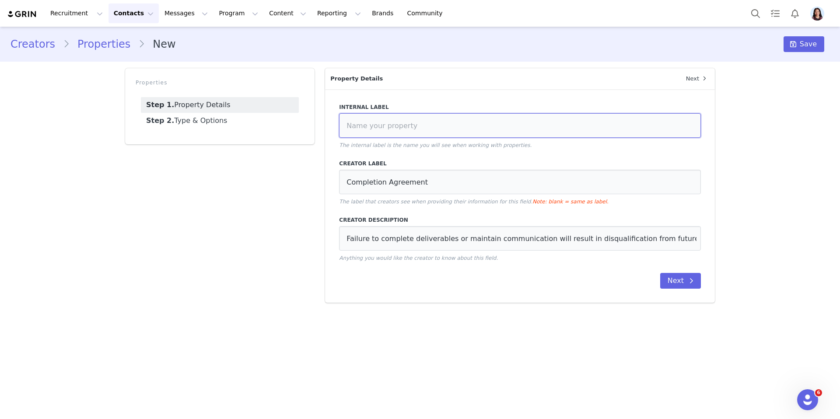
type input "c"
type input "Completion Agreement"
click at [648, 152] on div "Internal Label Completion Agreement The internal label is the name you will see…" at bounding box center [520, 195] width 390 height 213
click at [801, 57] on div "Creators Properties New Save" at bounding box center [420, 44] width 840 height 30
click at [800, 52] on div "Creators Properties New Save" at bounding box center [420, 44] width 840 height 30
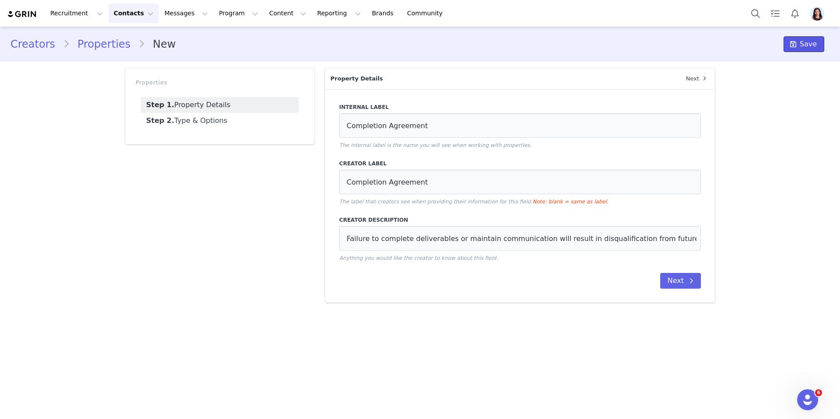
click at [798, 49] on span at bounding box center [792, 44] width 10 height 10
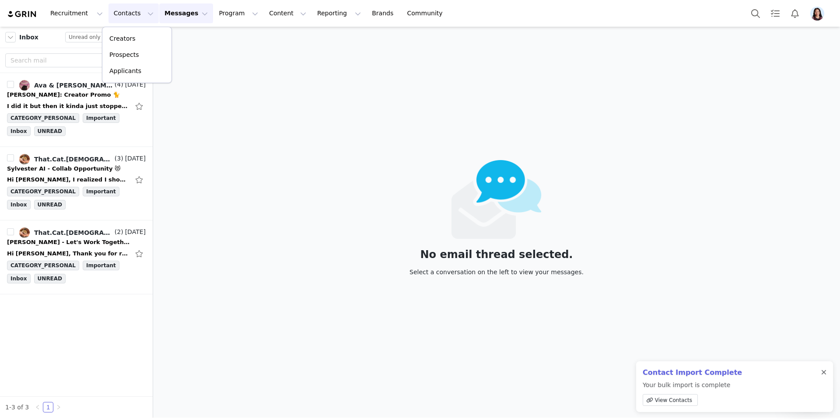
click at [821, 370] on div at bounding box center [823, 372] width 5 height 7
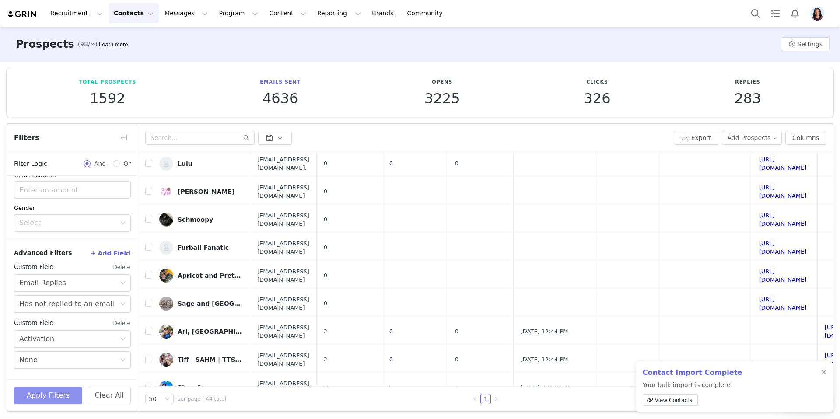
click at [54, 401] on button "Apply Filters" at bounding box center [48, 395] width 68 height 17
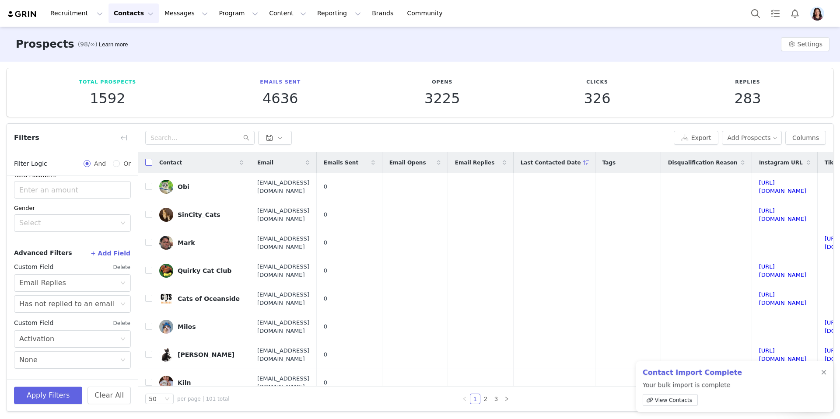
click at [150, 159] on input "checkbox" at bounding box center [148, 162] width 7 height 7
checkbox input "true"
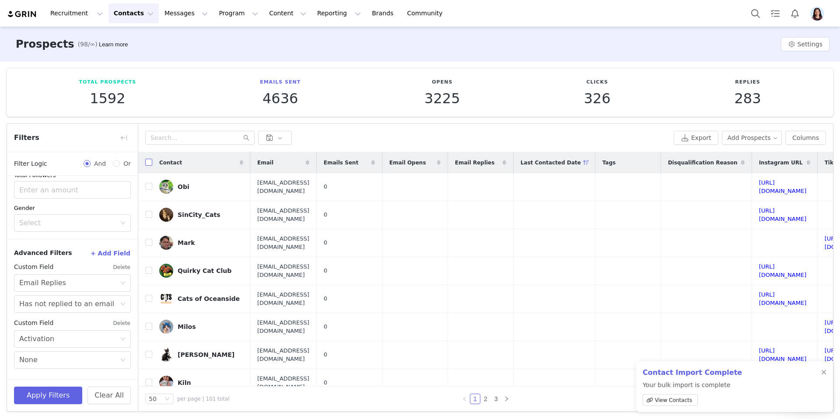
checkbox input "true"
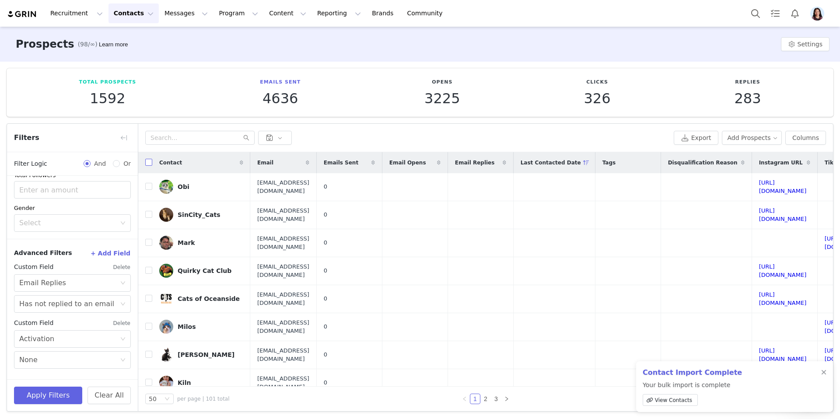
checkbox input "true"
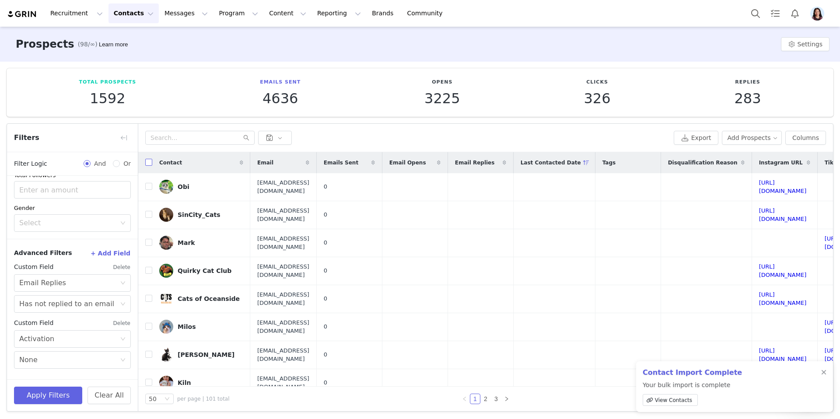
checkbox input "true"
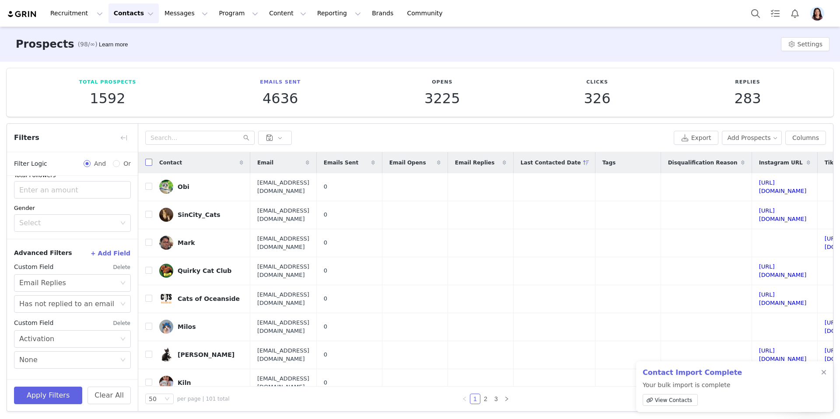
checkbox input "true"
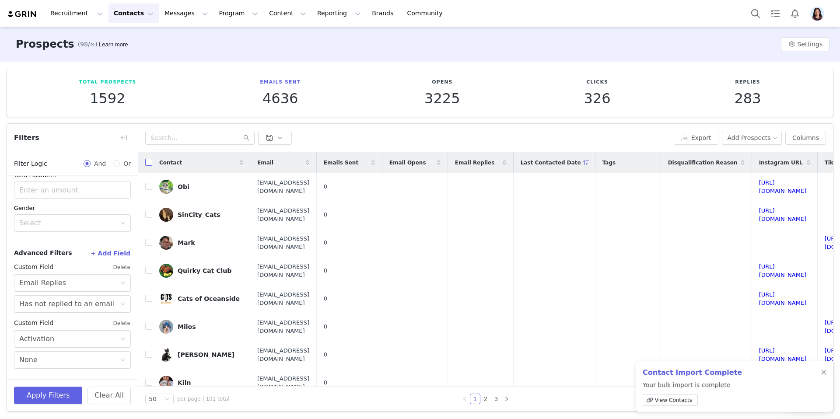
checkbox input "true"
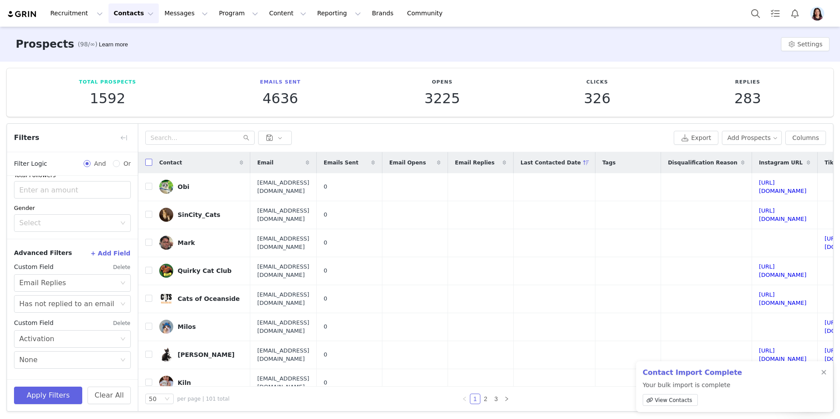
checkbox input "true"
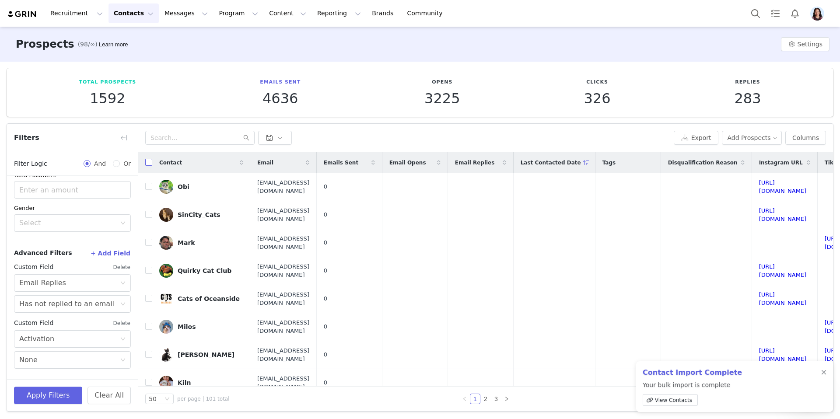
checkbox input "true"
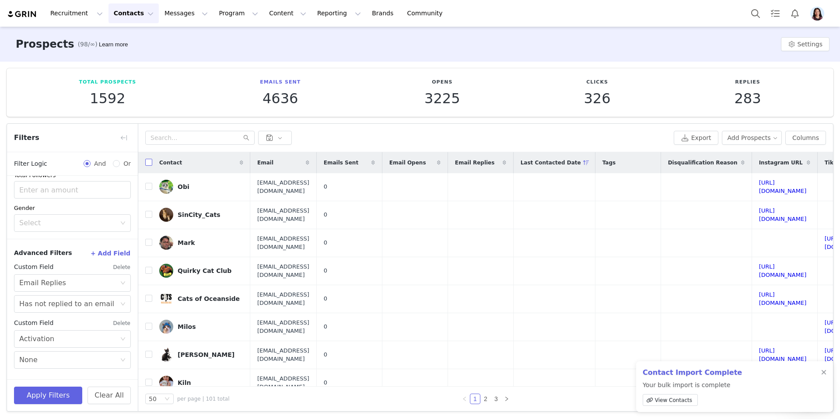
checkbox input "true"
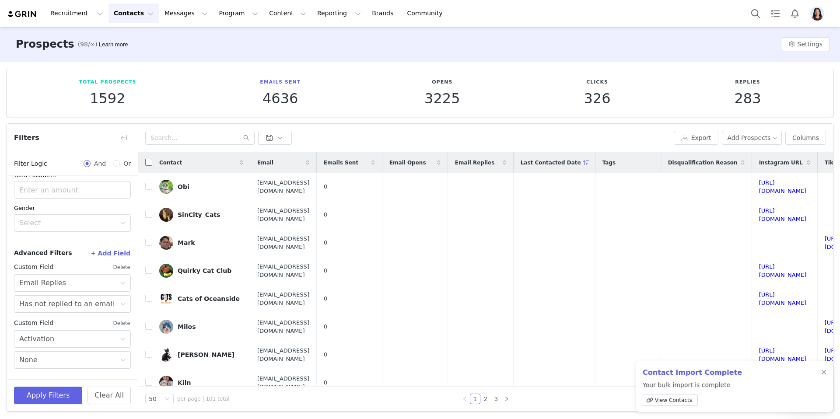
checkbox input "true"
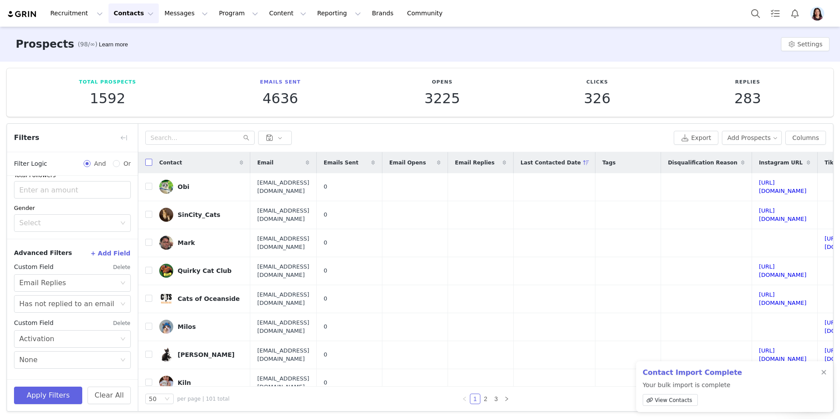
checkbox input "true"
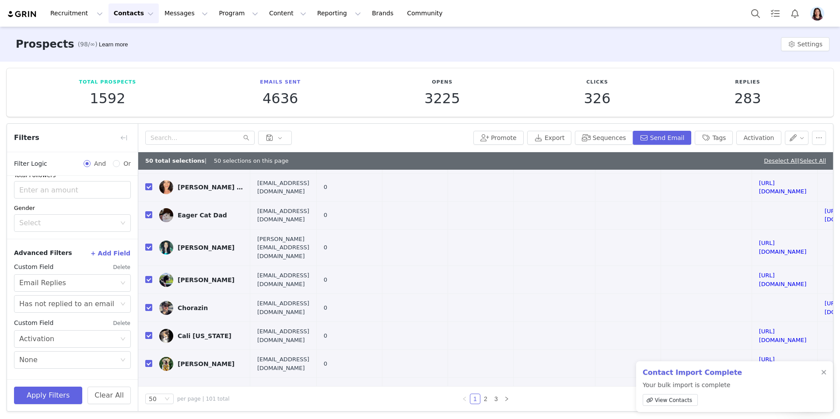
scroll to position [1050, 0]
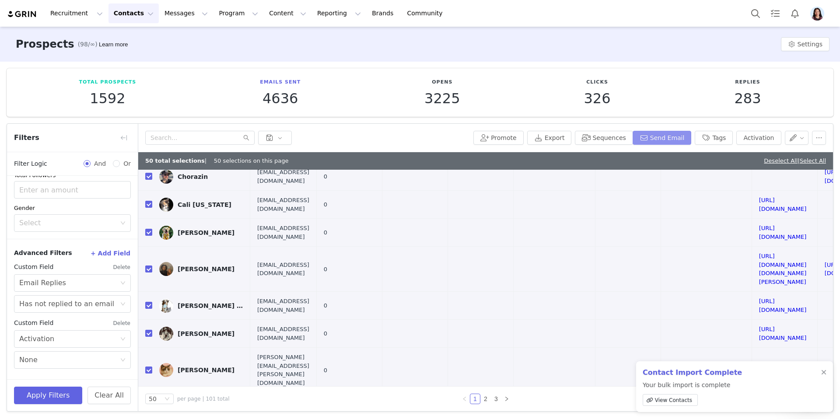
click at [666, 131] on button "Send Email" at bounding box center [661, 138] width 59 height 14
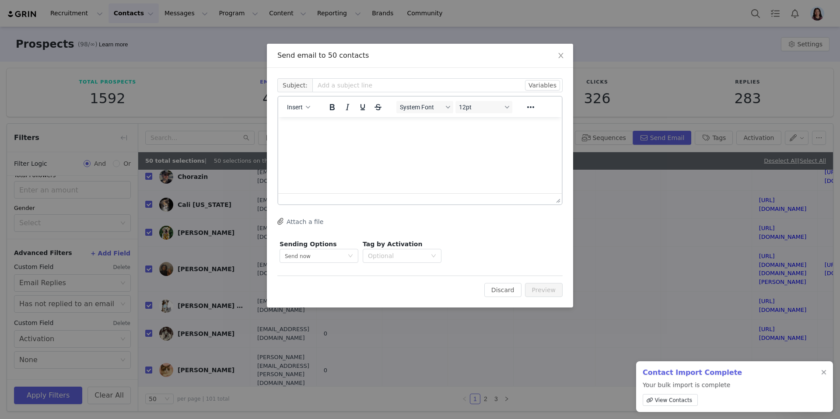
scroll to position [0, 0]
click at [306, 111] on button "Insert" at bounding box center [298, 107] width 30 height 12
click at [305, 125] on div "Insert Template" at bounding box center [330, 122] width 79 height 10
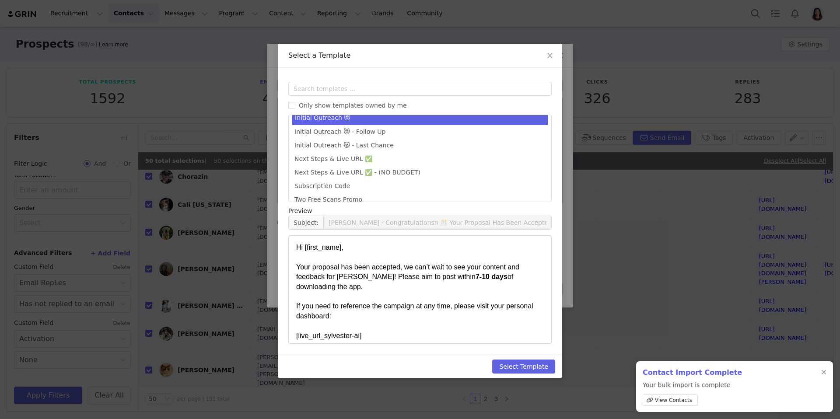
click at [320, 120] on li "Initial Outreach 😻" at bounding box center [419, 118] width 255 height 14
type input "[PERSON_NAME] - Let's Work Together"
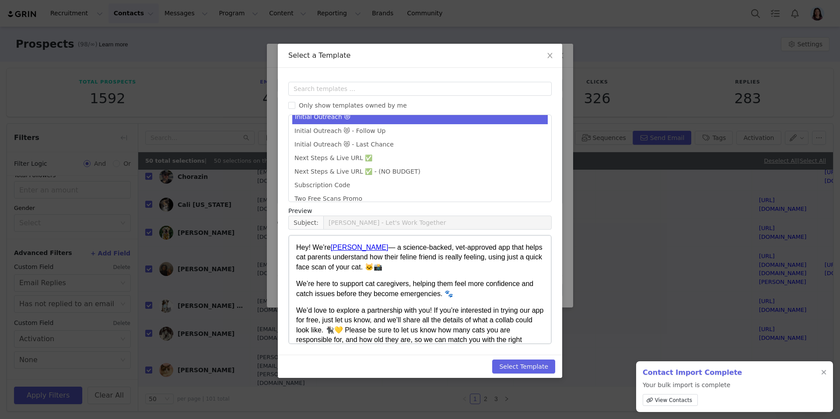
click at [536, 359] on div "Select Template" at bounding box center [420, 366] width 284 height 23
click at [540, 363] on button "Select Template" at bounding box center [523, 366] width 63 height 14
type input "[PERSON_NAME] - Let's Work Together"
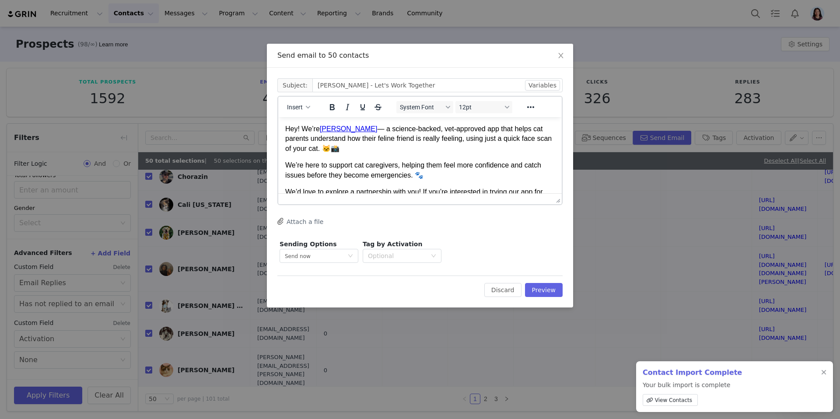
scroll to position [0, 0]
click at [537, 293] on button "Preview" at bounding box center [544, 290] width 38 height 14
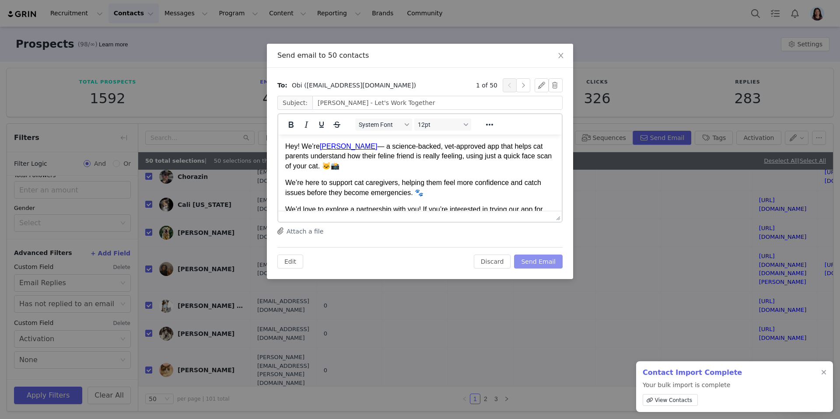
click at [534, 263] on button "Send Email" at bounding box center [538, 261] width 49 height 14
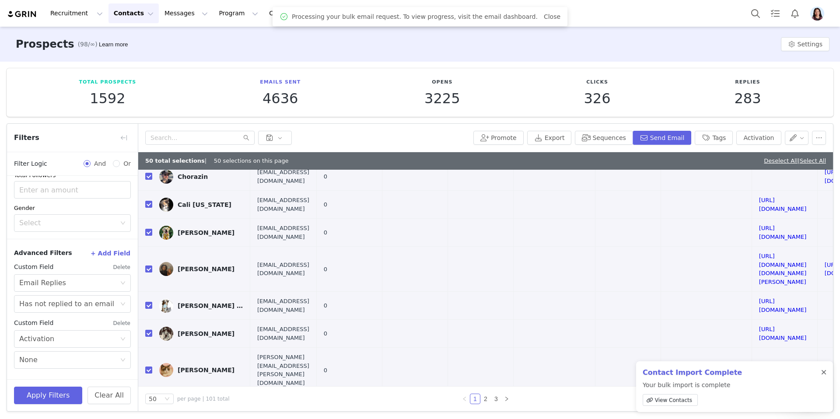
click at [824, 371] on div at bounding box center [823, 372] width 5 height 7
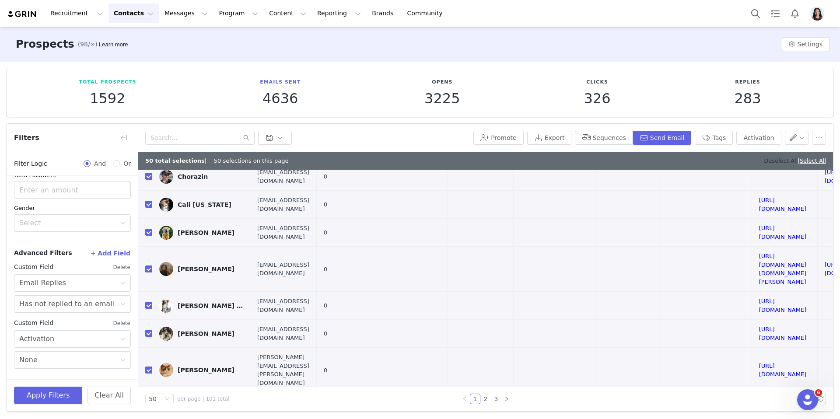
click at [770, 161] on link "Deselect All" at bounding box center [780, 160] width 34 height 7
checkbox input "false"
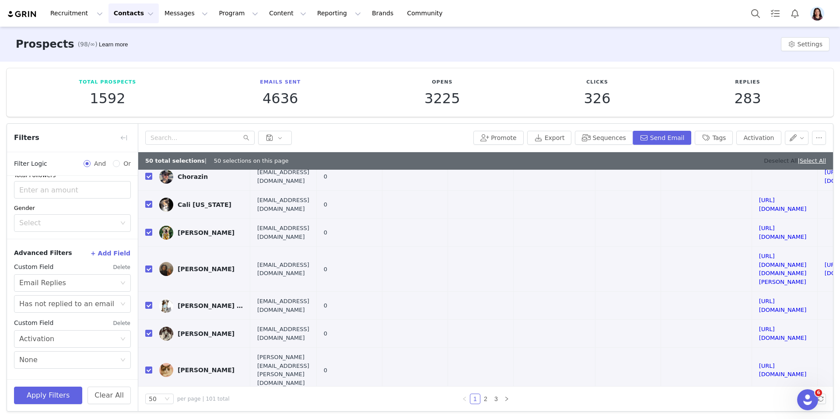
checkbox input "false"
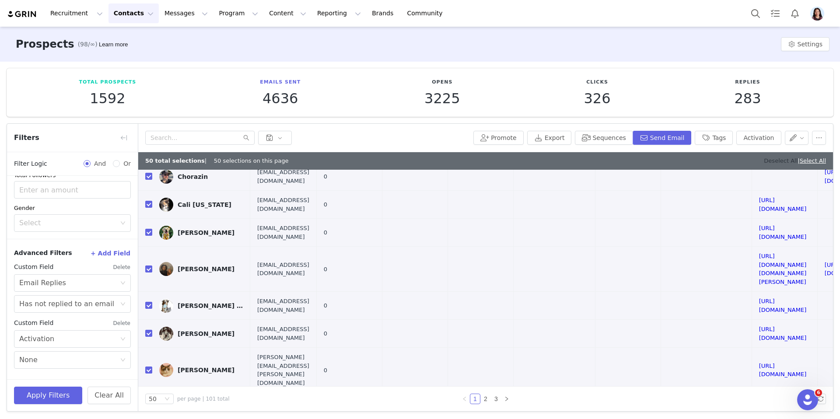
checkbox input "false"
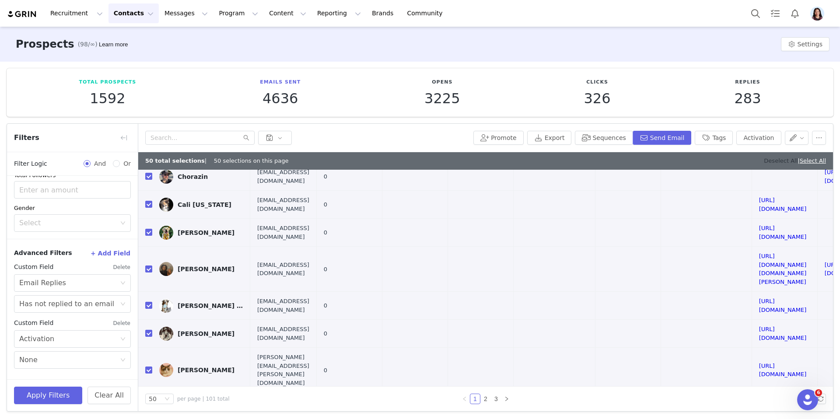
checkbox input "false"
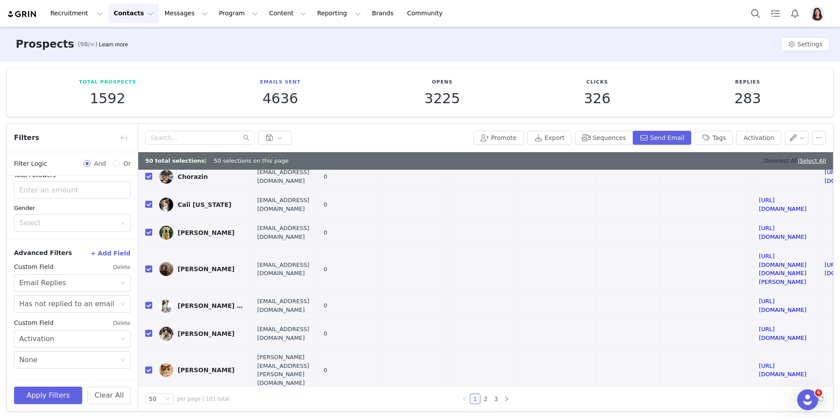
checkbox input "false"
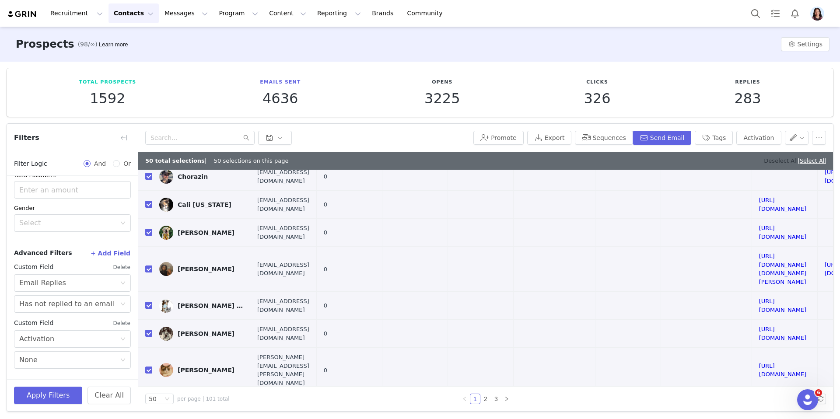
checkbox input "false"
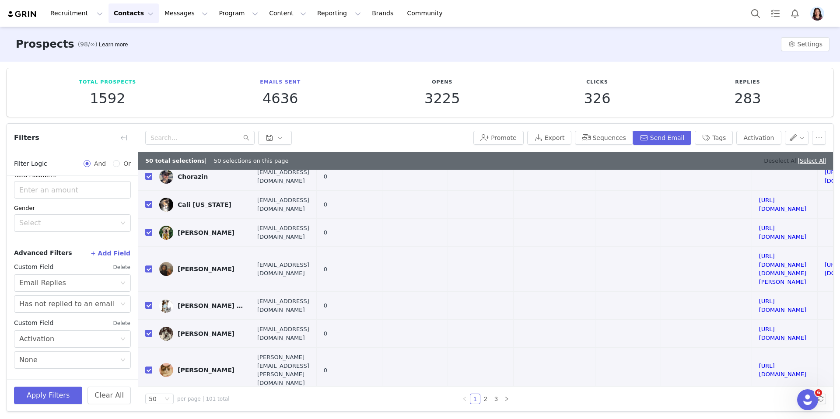
checkbox input "false"
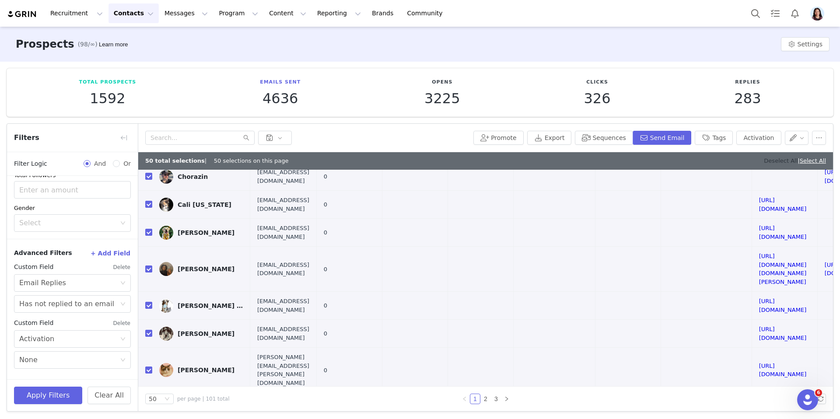
checkbox input "false"
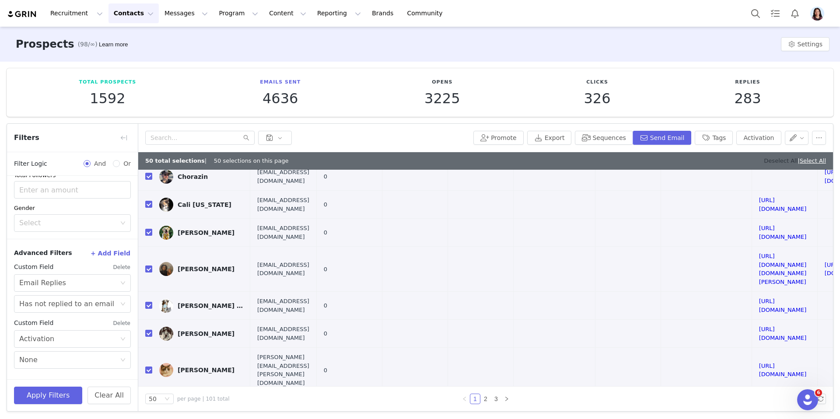
checkbox input "false"
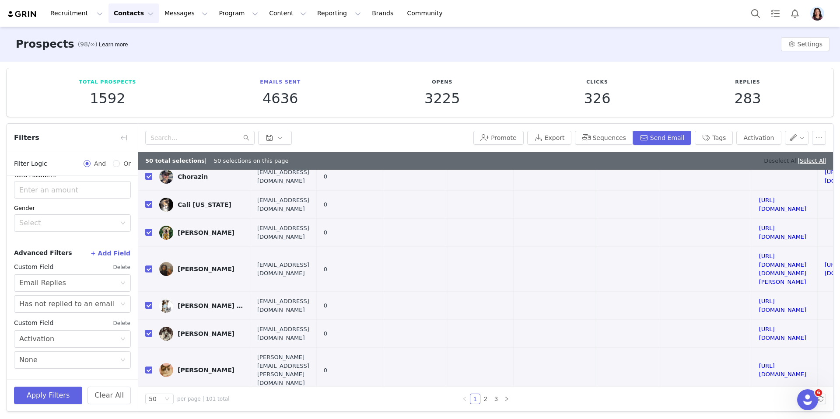
checkbox input "false"
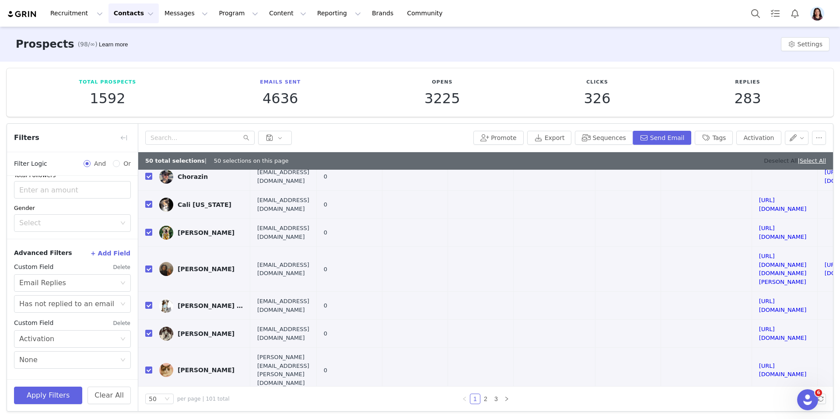
checkbox input "false"
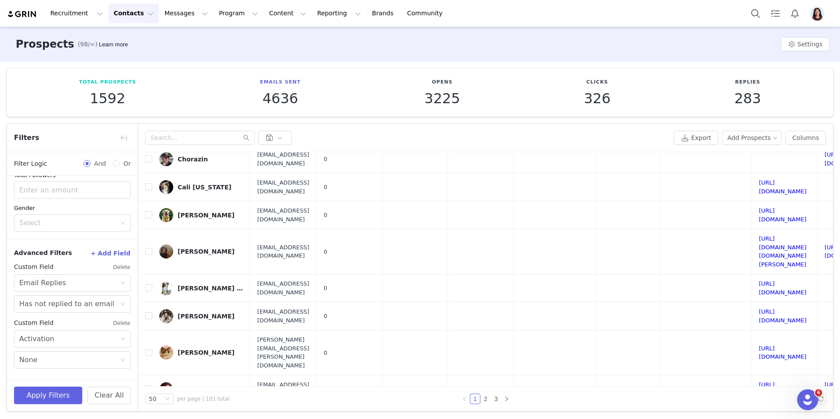
scroll to position [1033, 0]
